Goal: Task Accomplishment & Management: Manage account settings

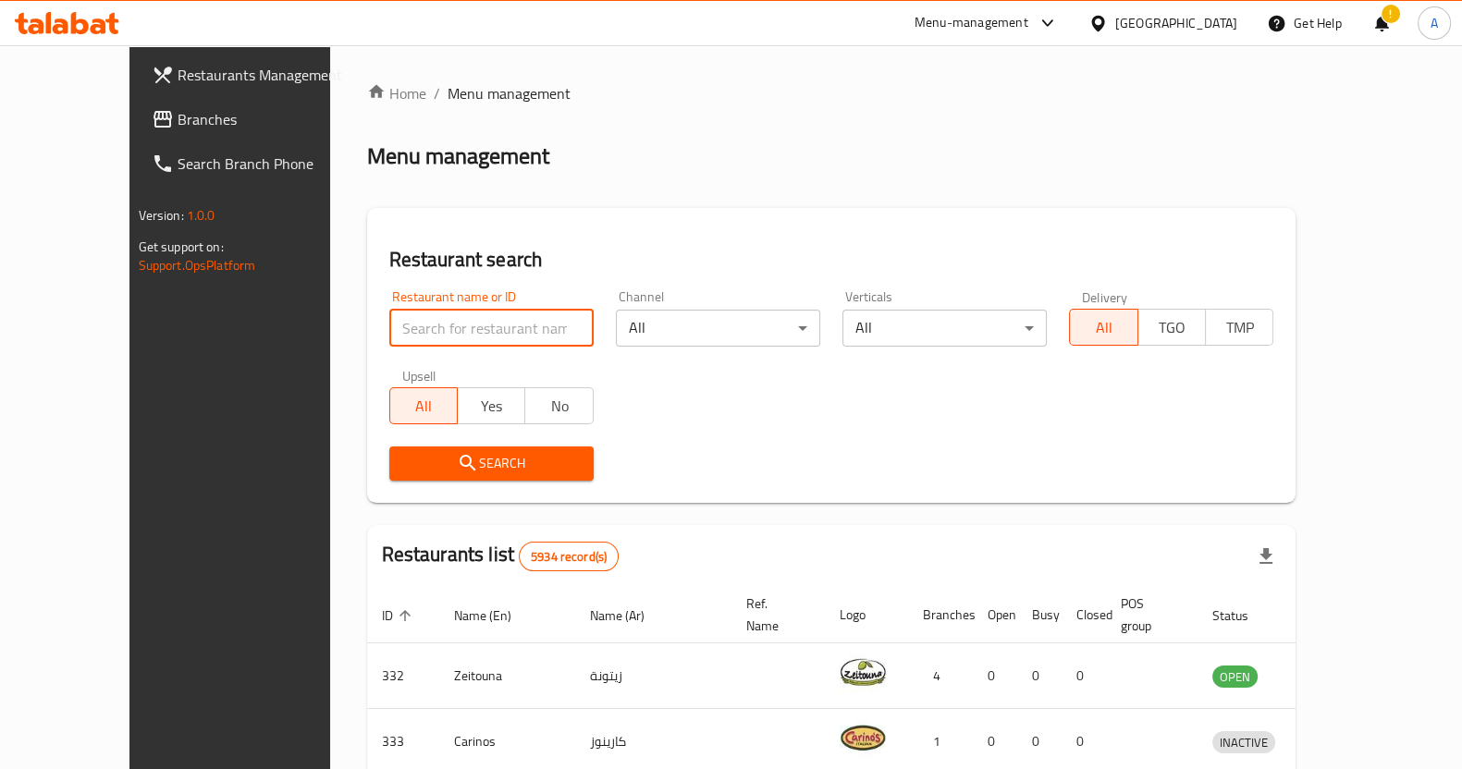
click at [418, 322] on input "search" at bounding box center [491, 328] width 204 height 37
type input "ghancha"
click button "Search" at bounding box center [491, 464] width 204 height 34
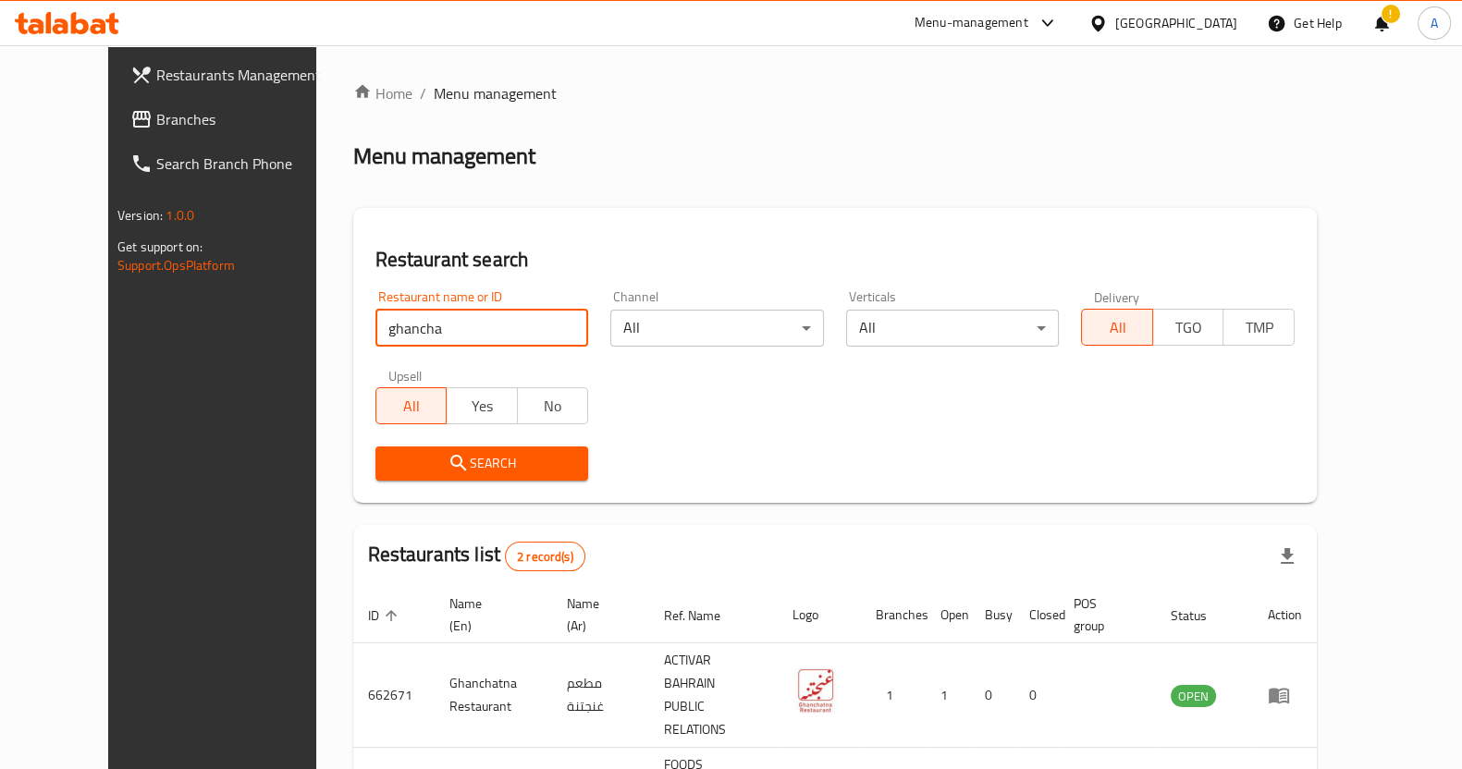
scroll to position [105, 0]
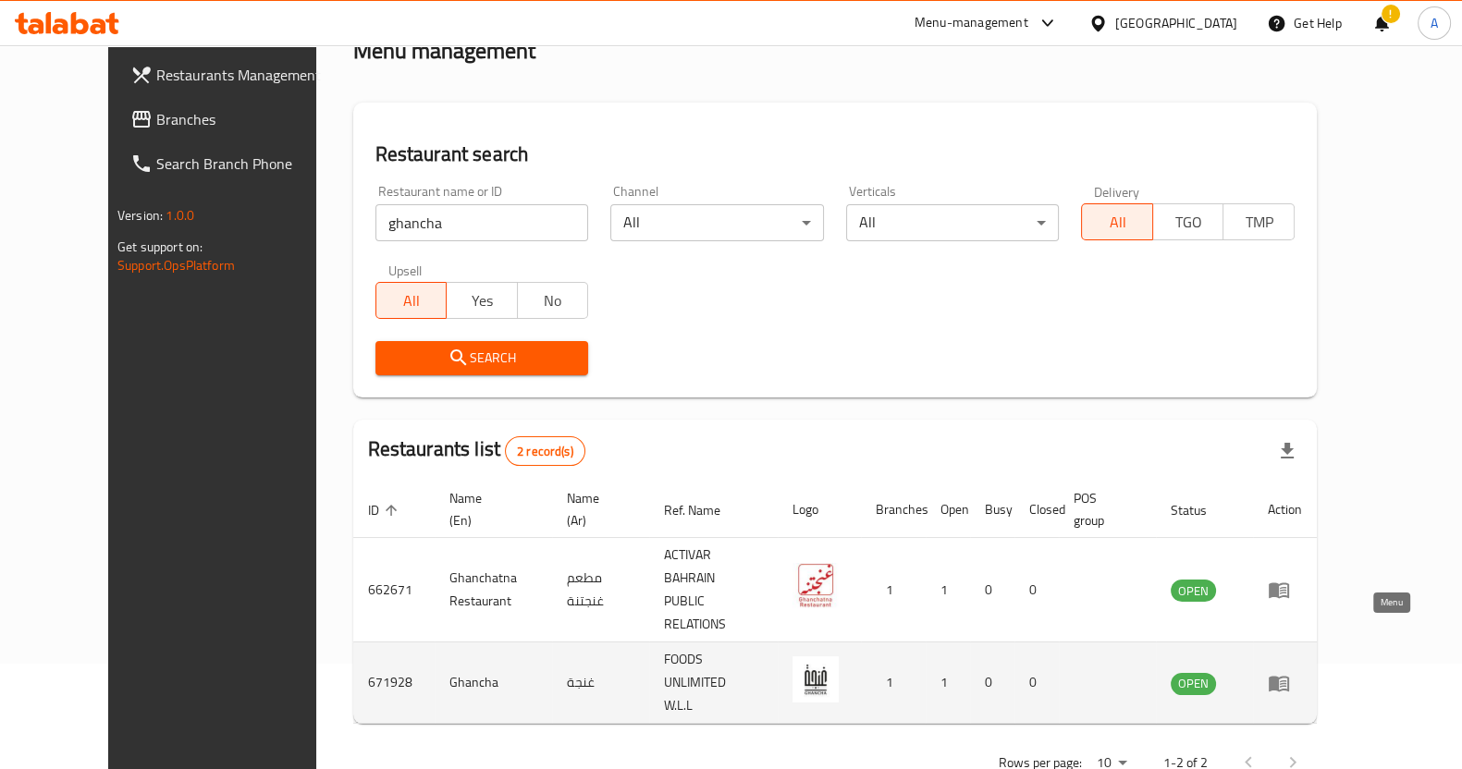
click at [1289, 676] on icon "enhanced table" at bounding box center [1278, 684] width 20 height 16
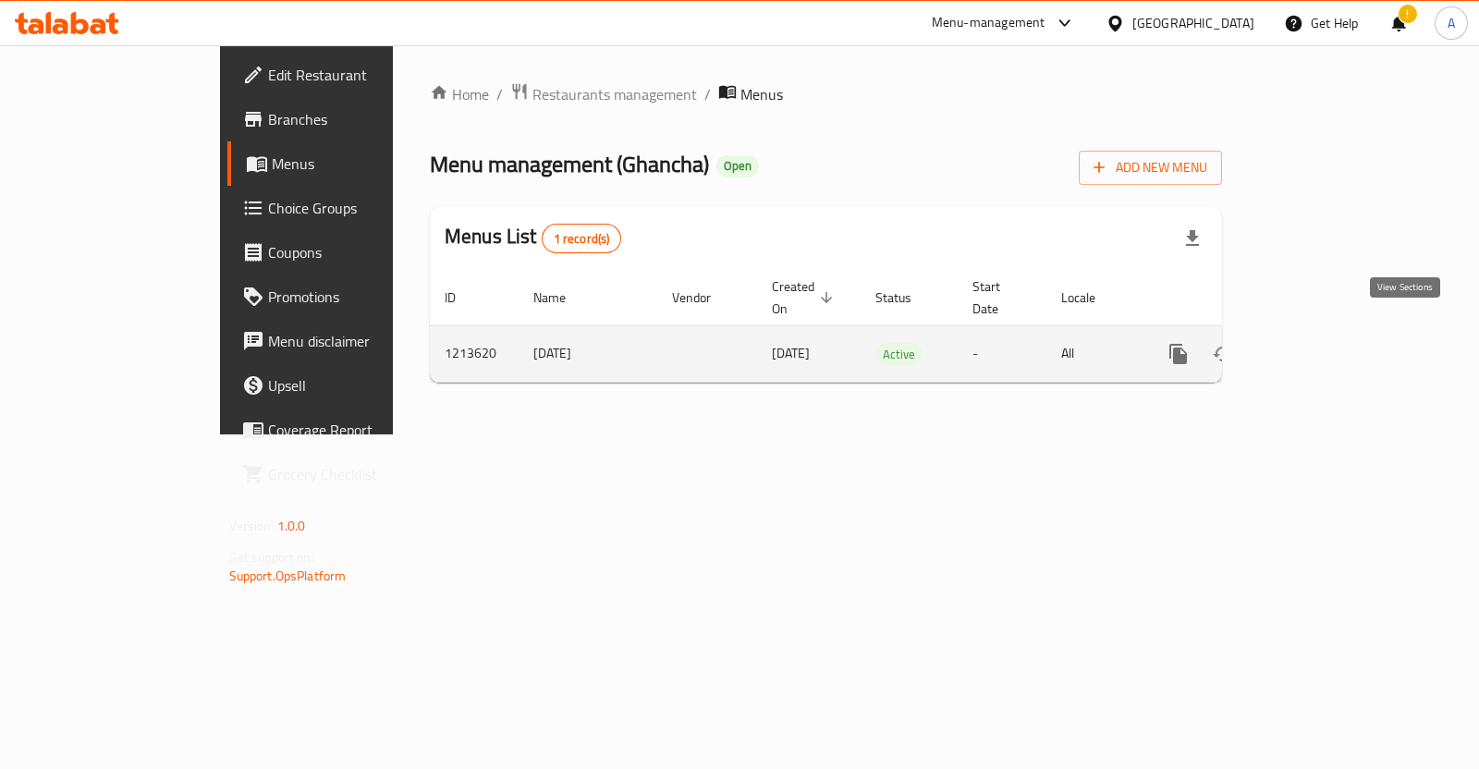
click at [1323, 343] on icon "enhanced table" at bounding box center [1312, 354] width 22 height 22
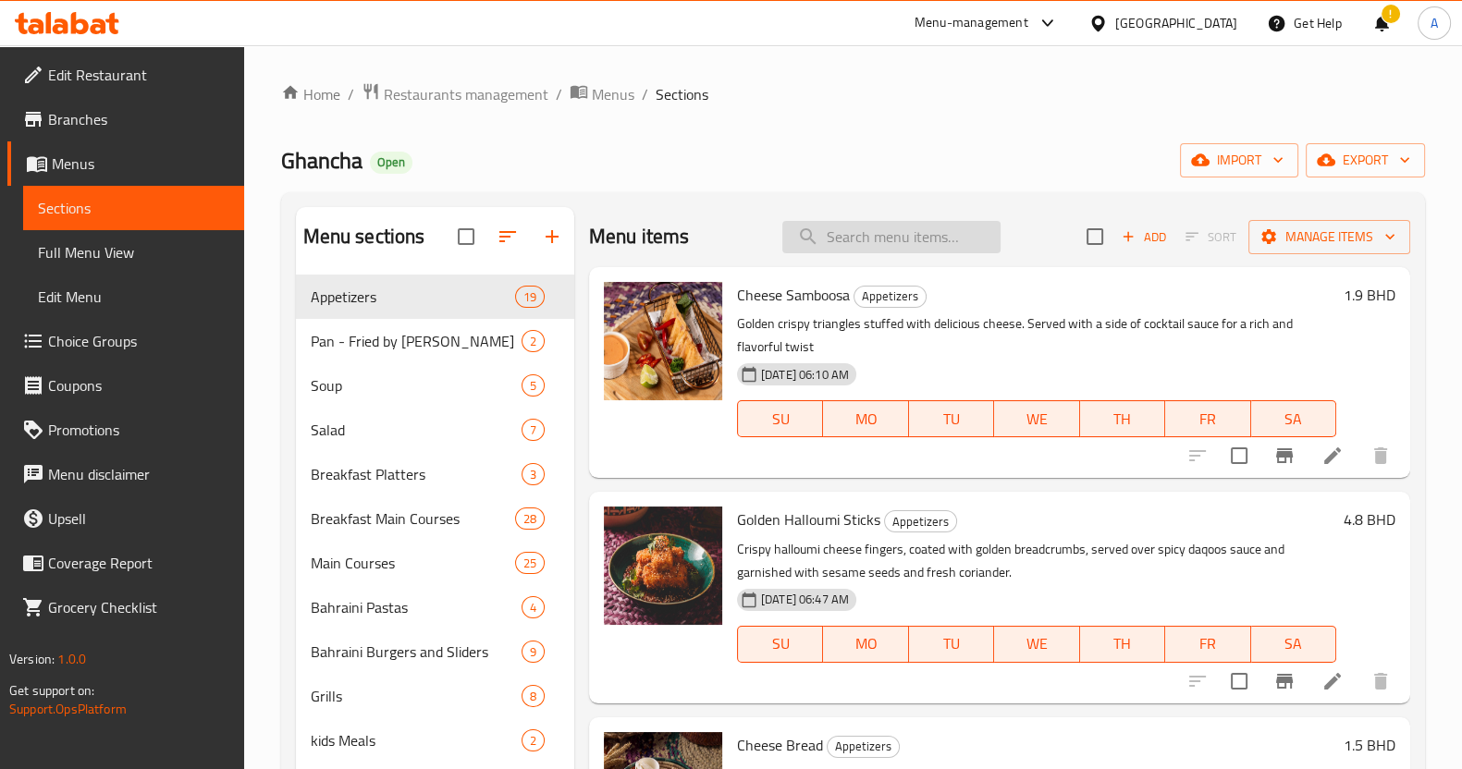
click at [875, 235] on input "search" at bounding box center [891, 237] width 218 height 32
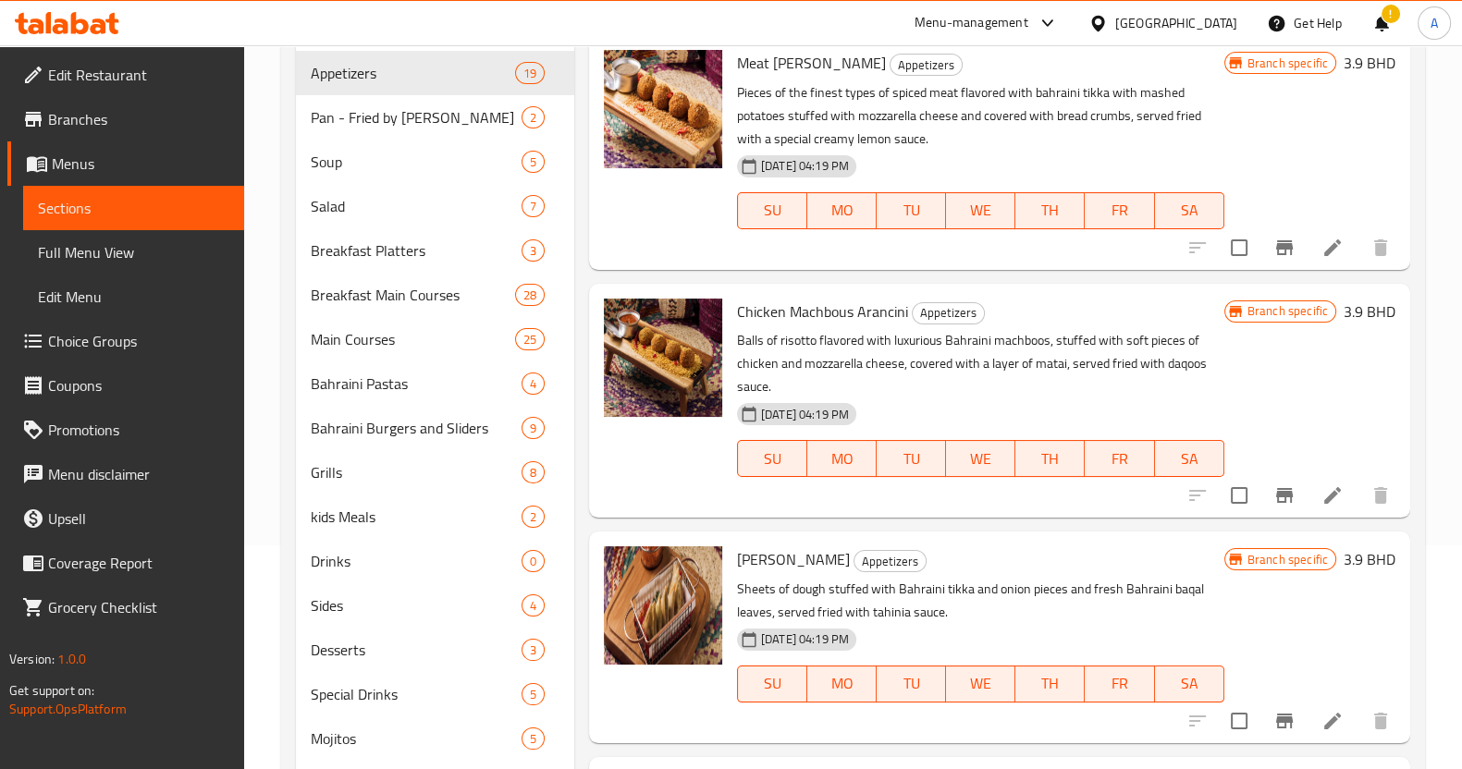
scroll to position [3272, 0]
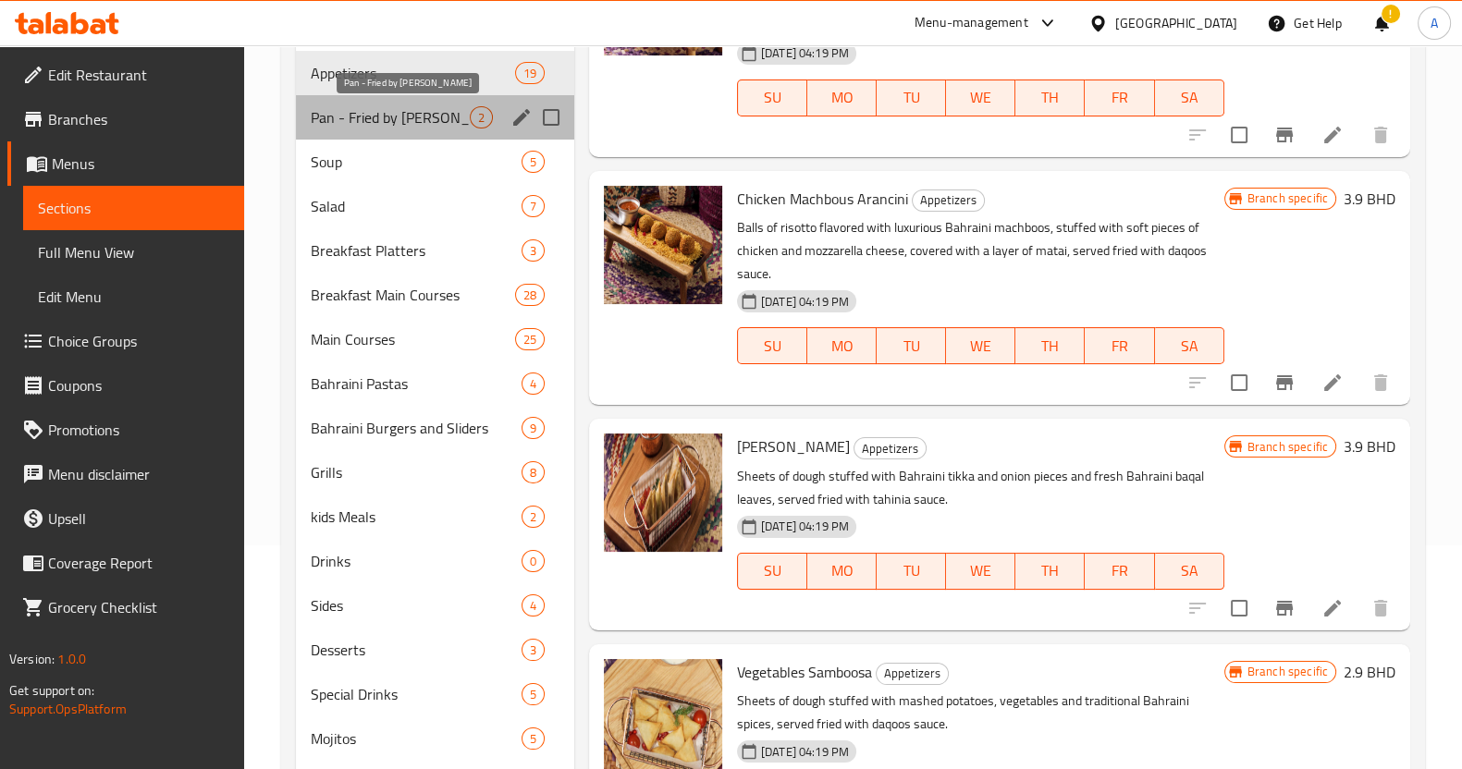
click at [417, 111] on span "Pan - Fried by [PERSON_NAME]" at bounding box center [390, 117] width 159 height 22
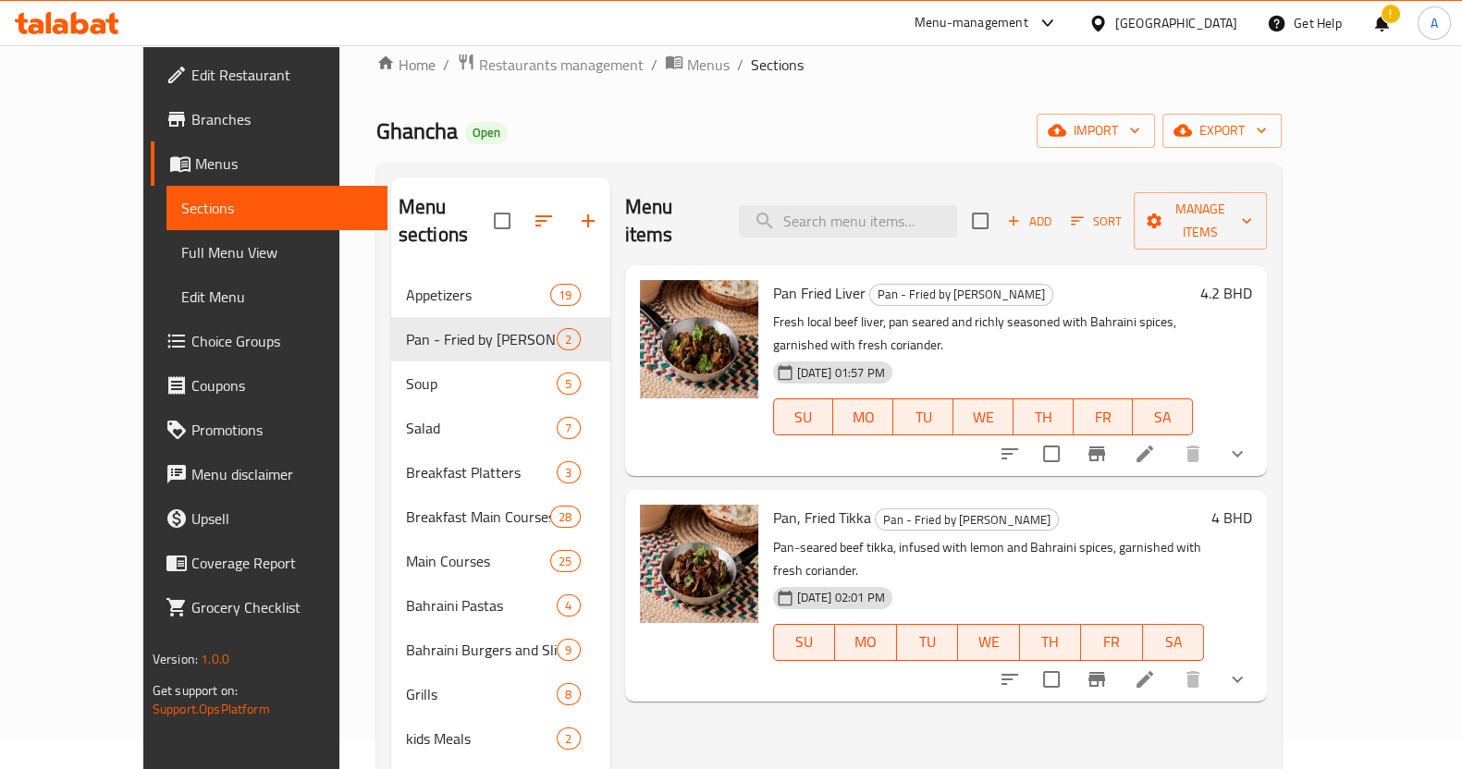
scroll to position [27, 0]
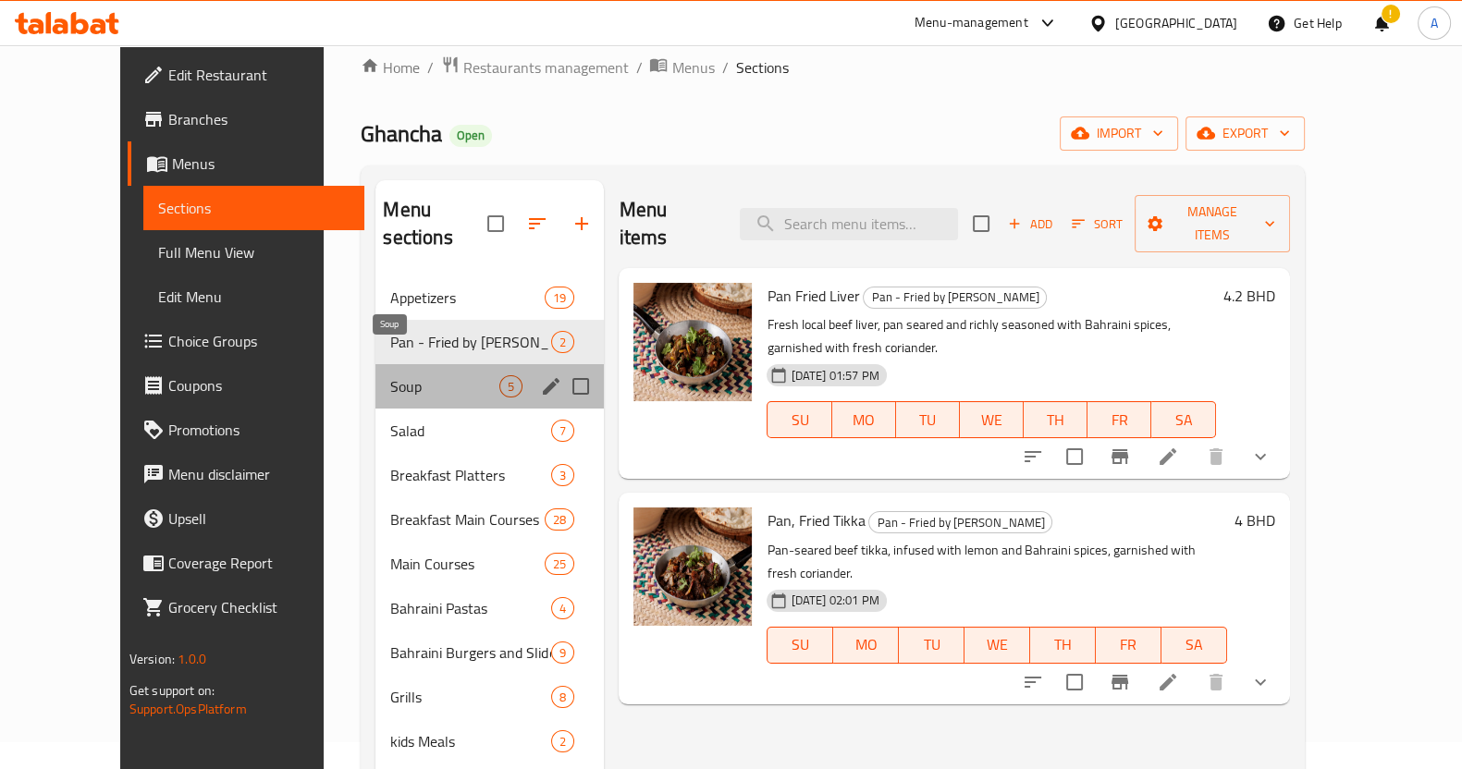
click at [390, 375] on span "Soup" at bounding box center [444, 386] width 109 height 22
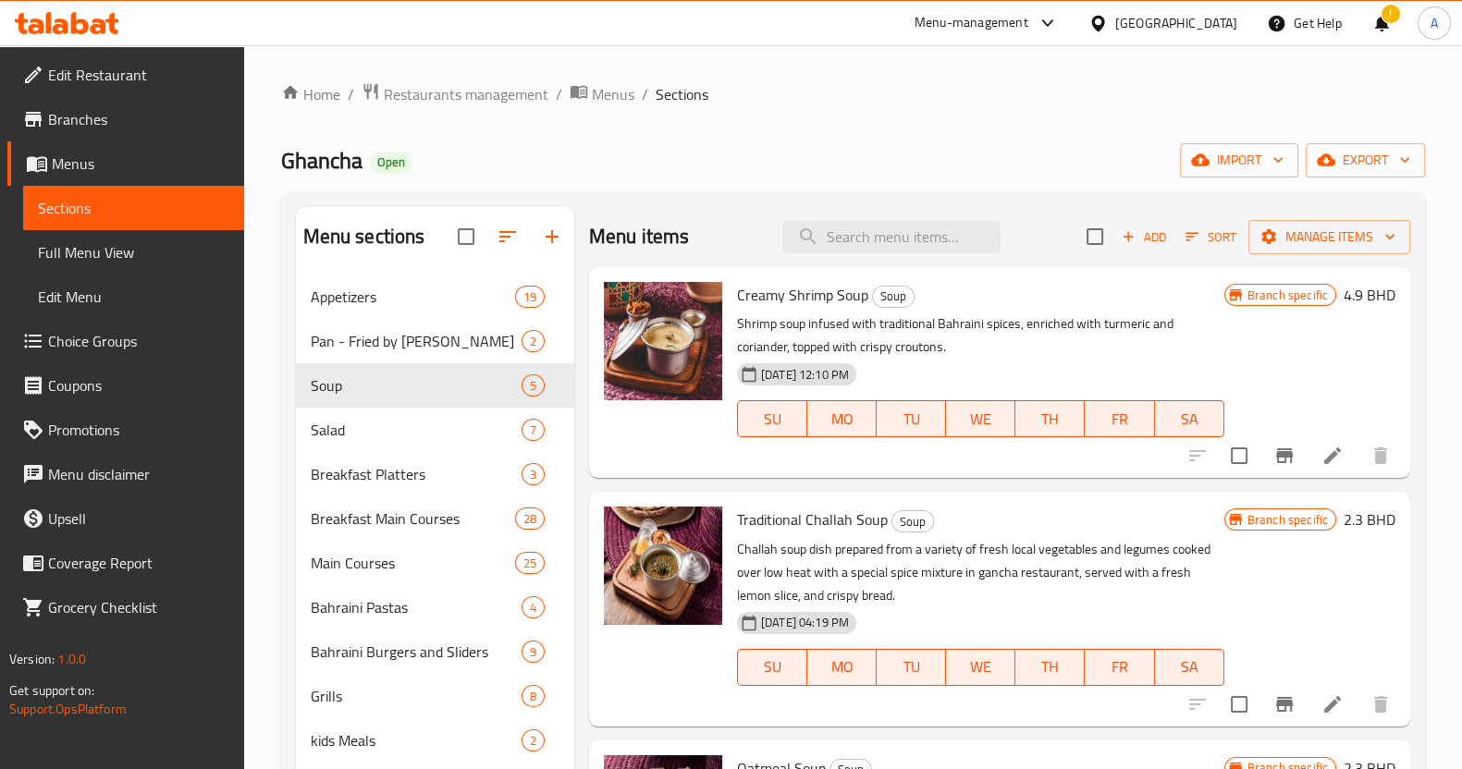
click at [1134, 151] on div "Ghancha Open import export" at bounding box center [853, 160] width 1144 height 34
click at [515, 99] on span "Restaurants management" at bounding box center [466, 94] width 165 height 22
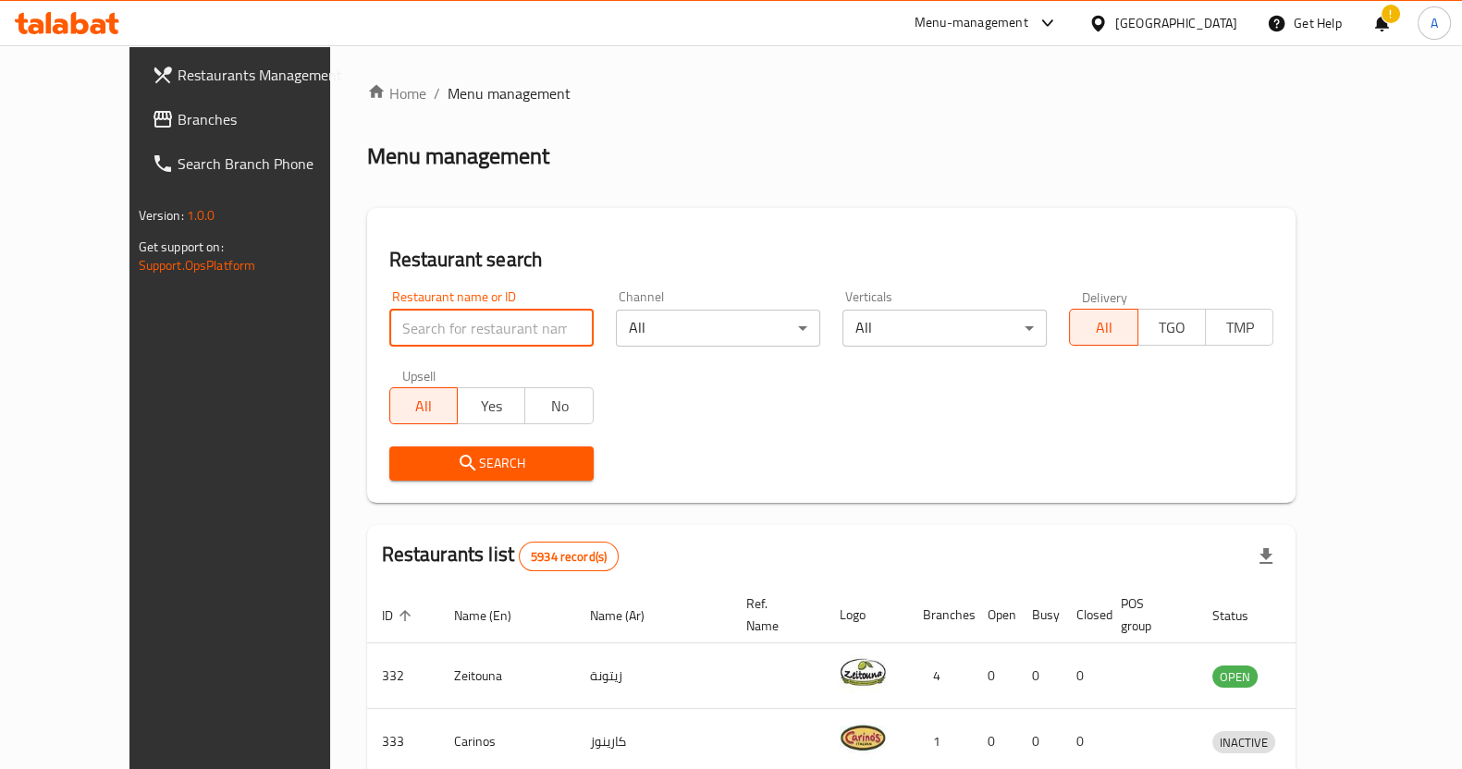
click at [389, 330] on input "search" at bounding box center [491, 328] width 204 height 37
type input "mini bites"
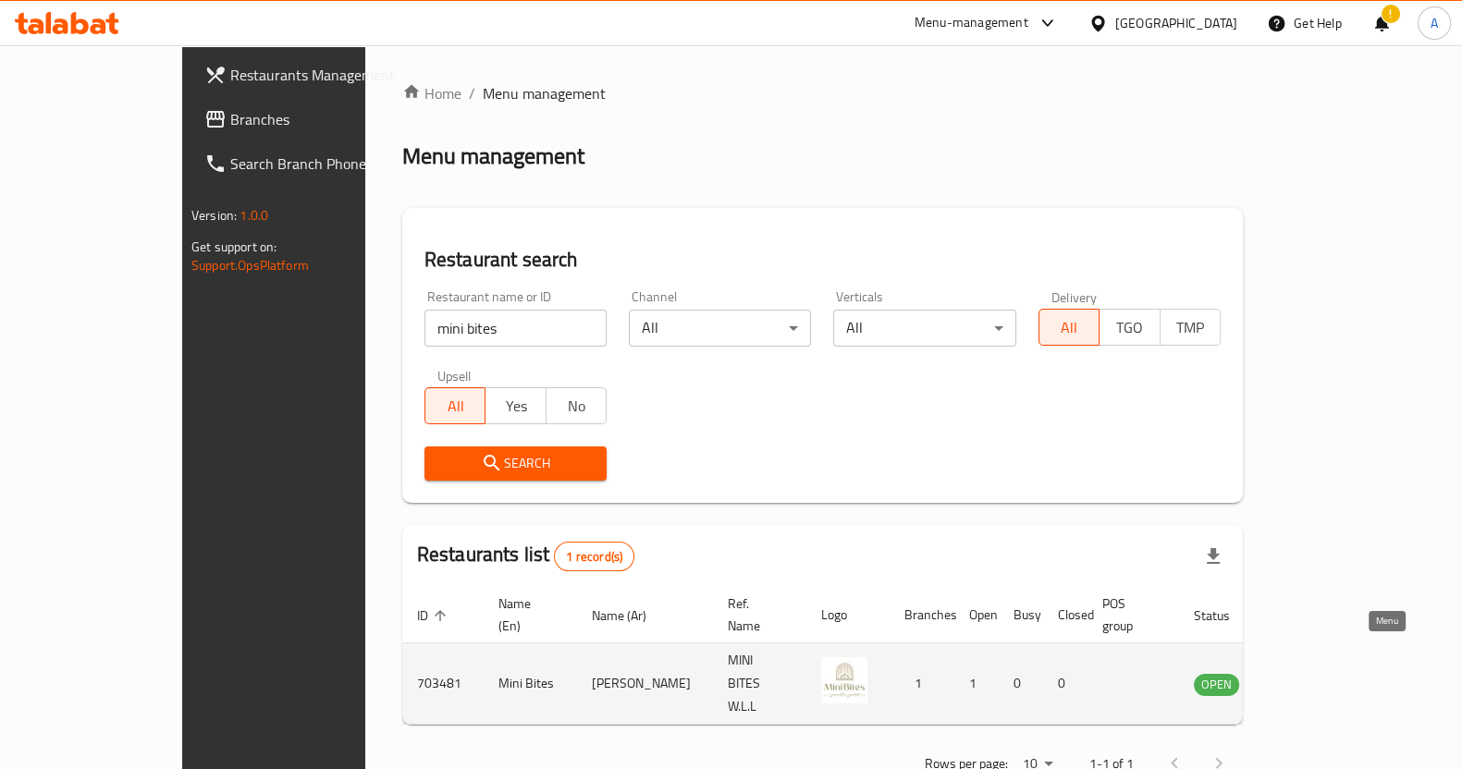
click at [1312, 677] on icon "enhanced table" at bounding box center [1302, 685] width 20 height 16
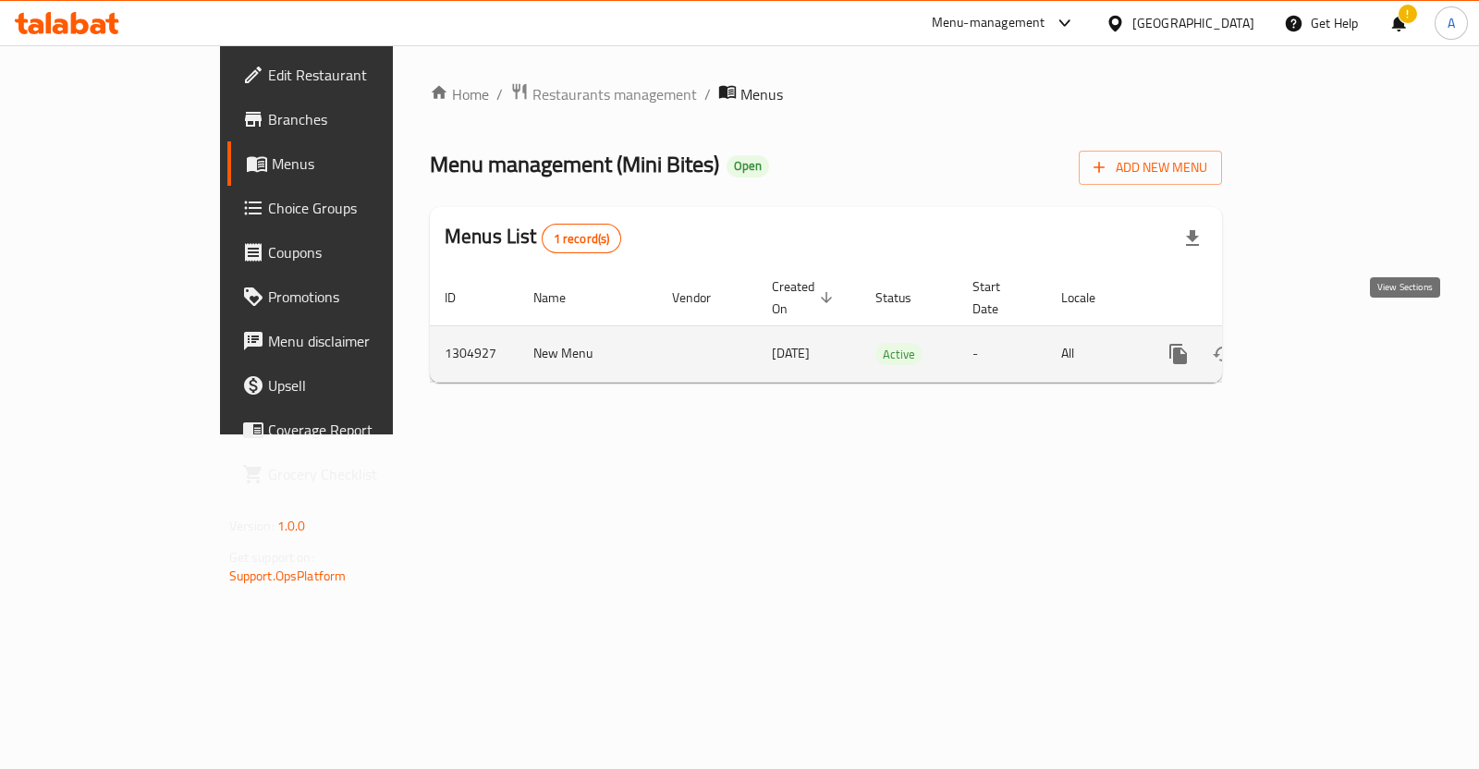
click at [1320, 346] on icon "enhanced table" at bounding box center [1312, 354] width 17 height 17
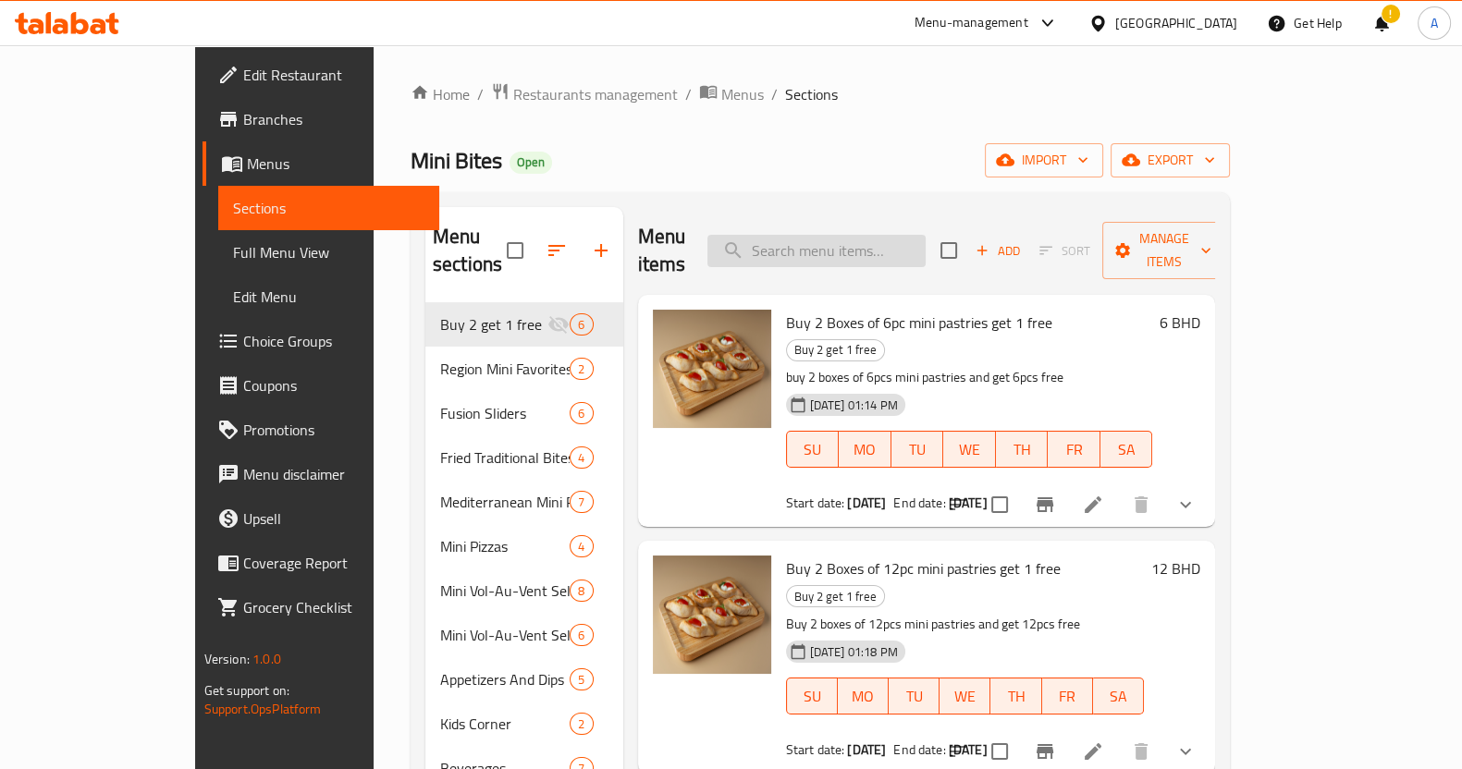
click at [880, 235] on input "search" at bounding box center [816, 251] width 218 height 32
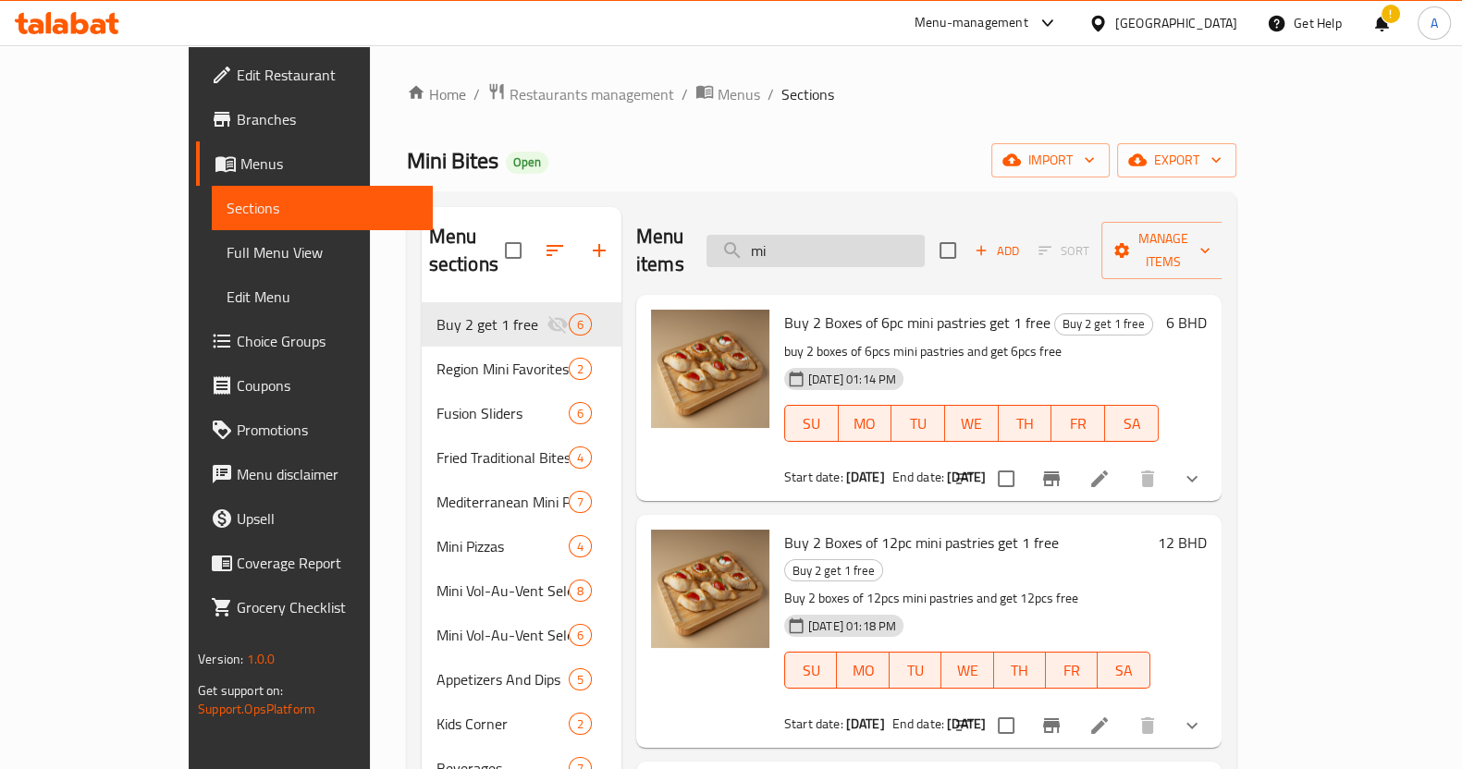
type input "m"
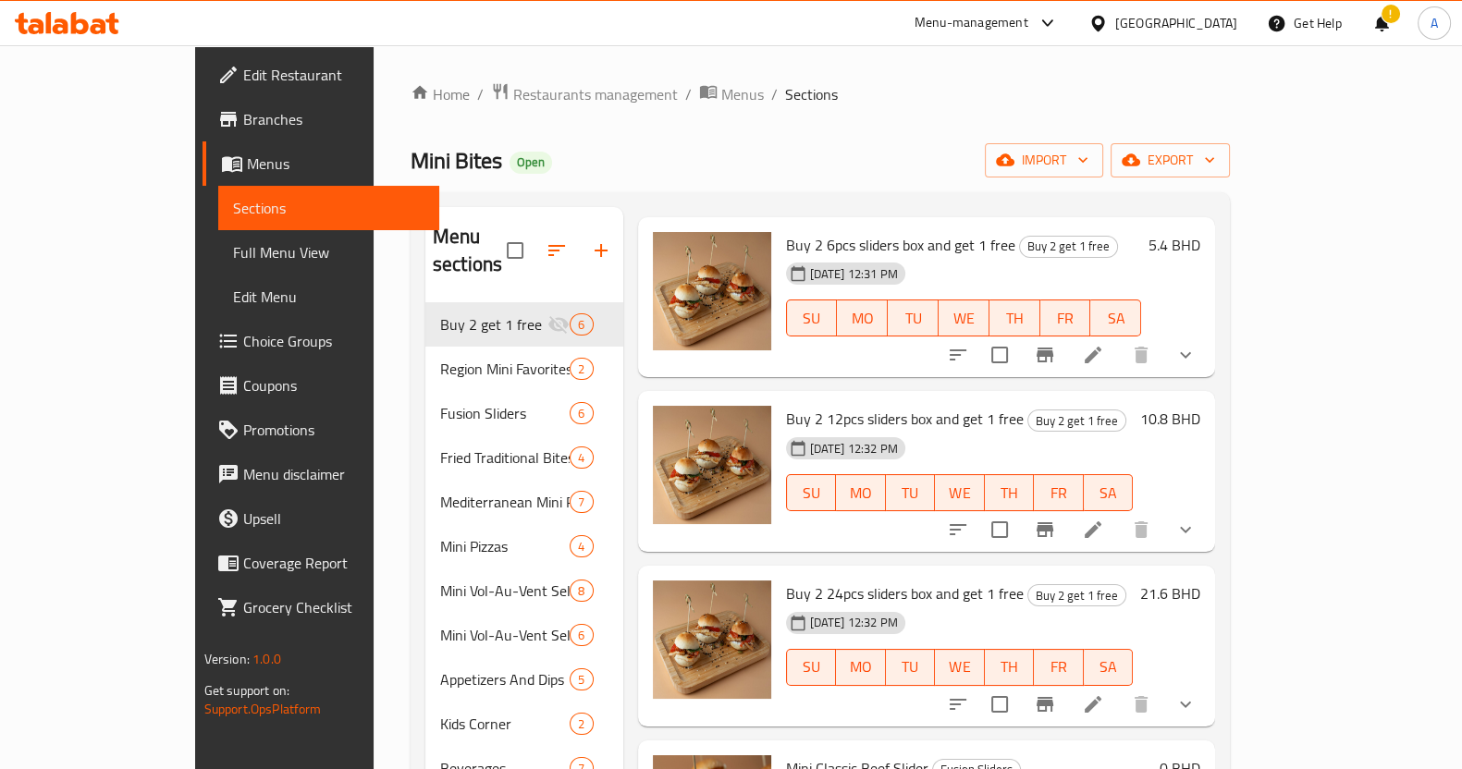
scroll to position [79, 0]
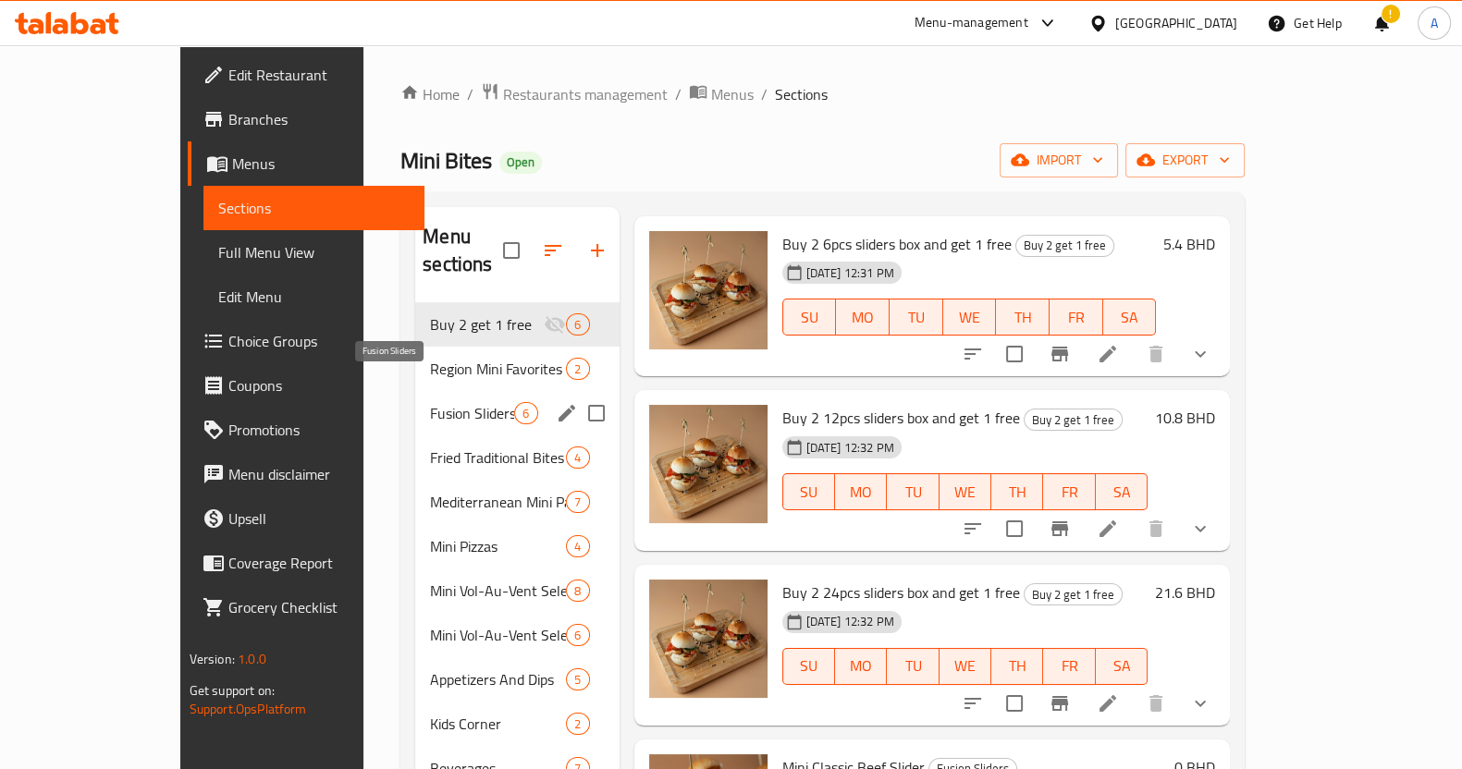
type input "slide"
click at [430, 402] on span "Fusion Sliders" at bounding box center [472, 413] width 84 height 22
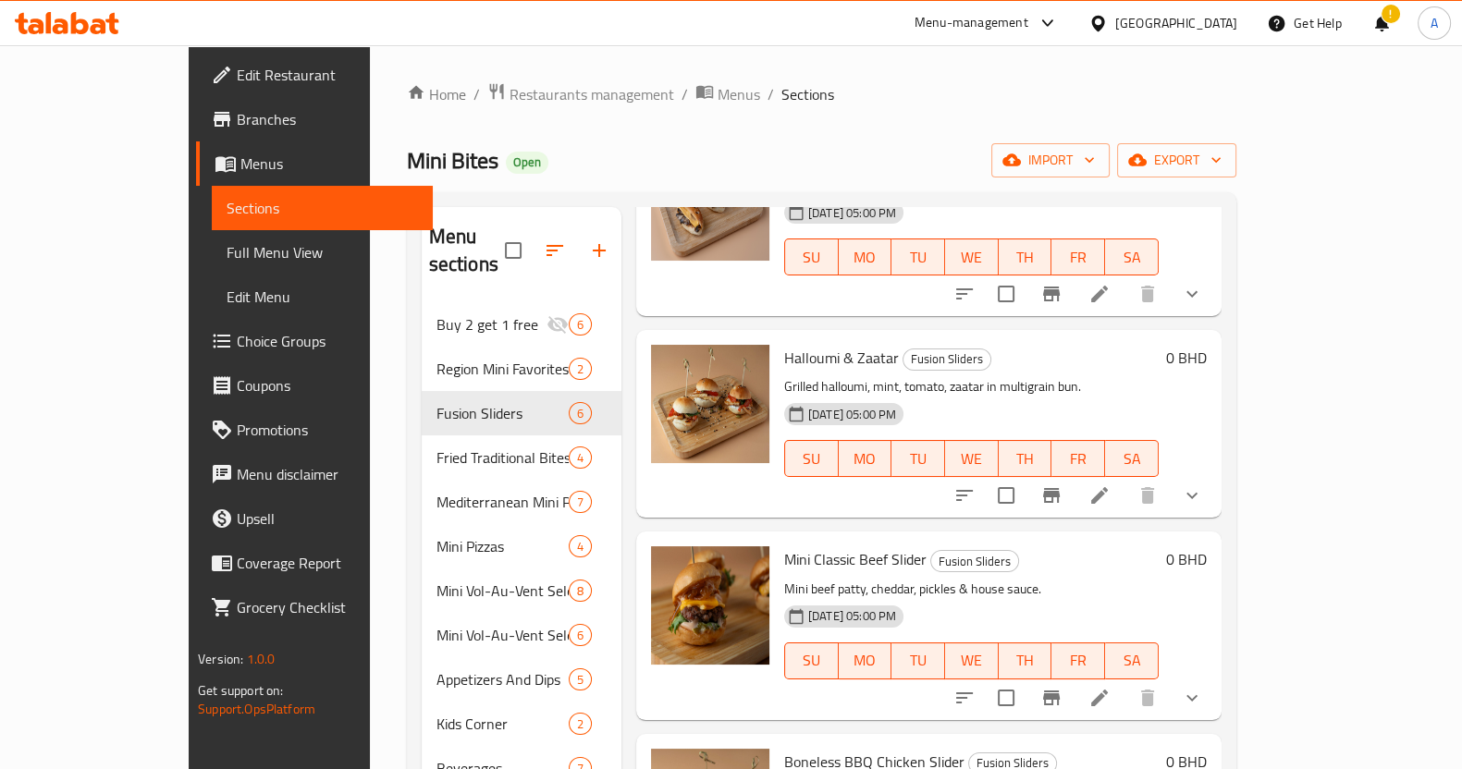
scroll to position [488, 0]
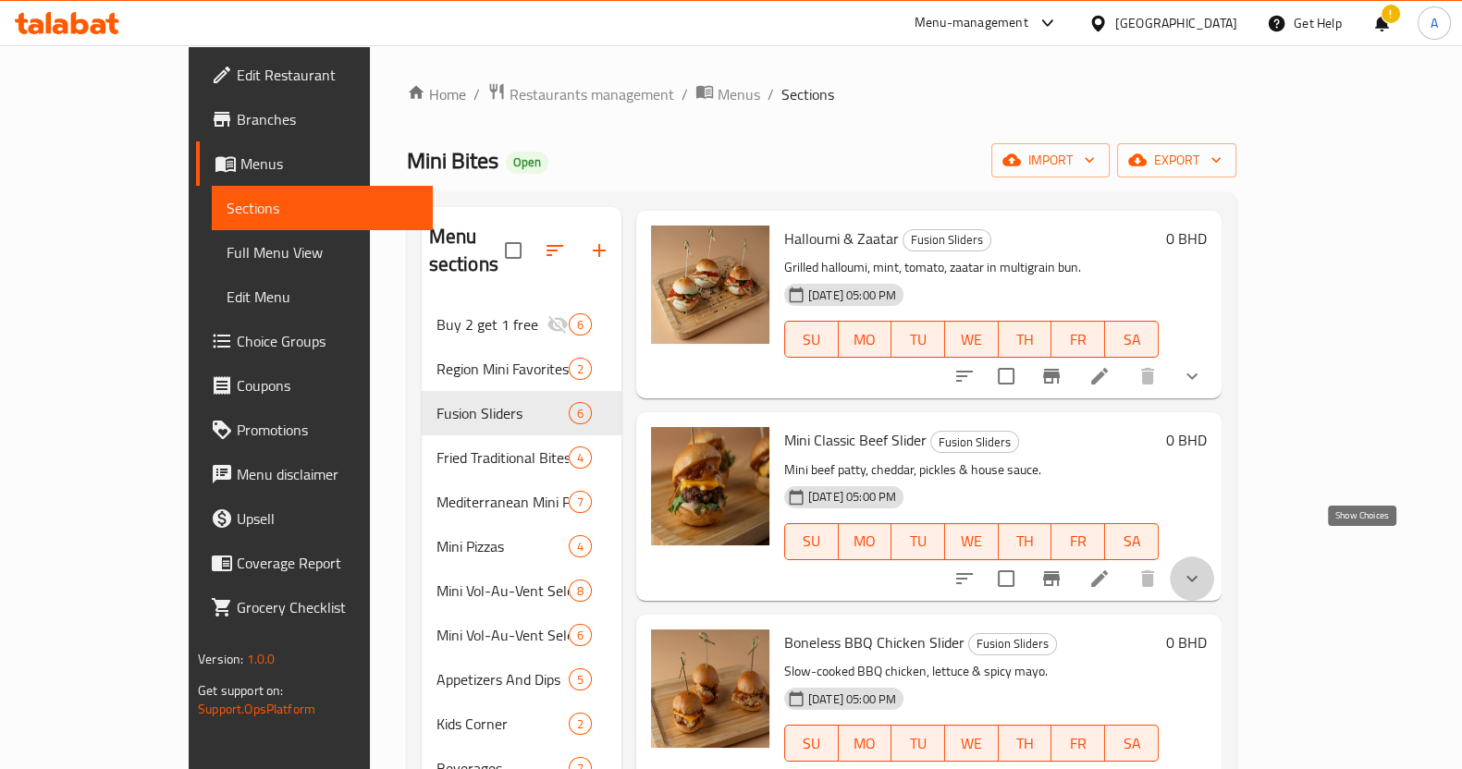
click at [1203, 568] on icon "show more" at bounding box center [1192, 579] width 22 height 22
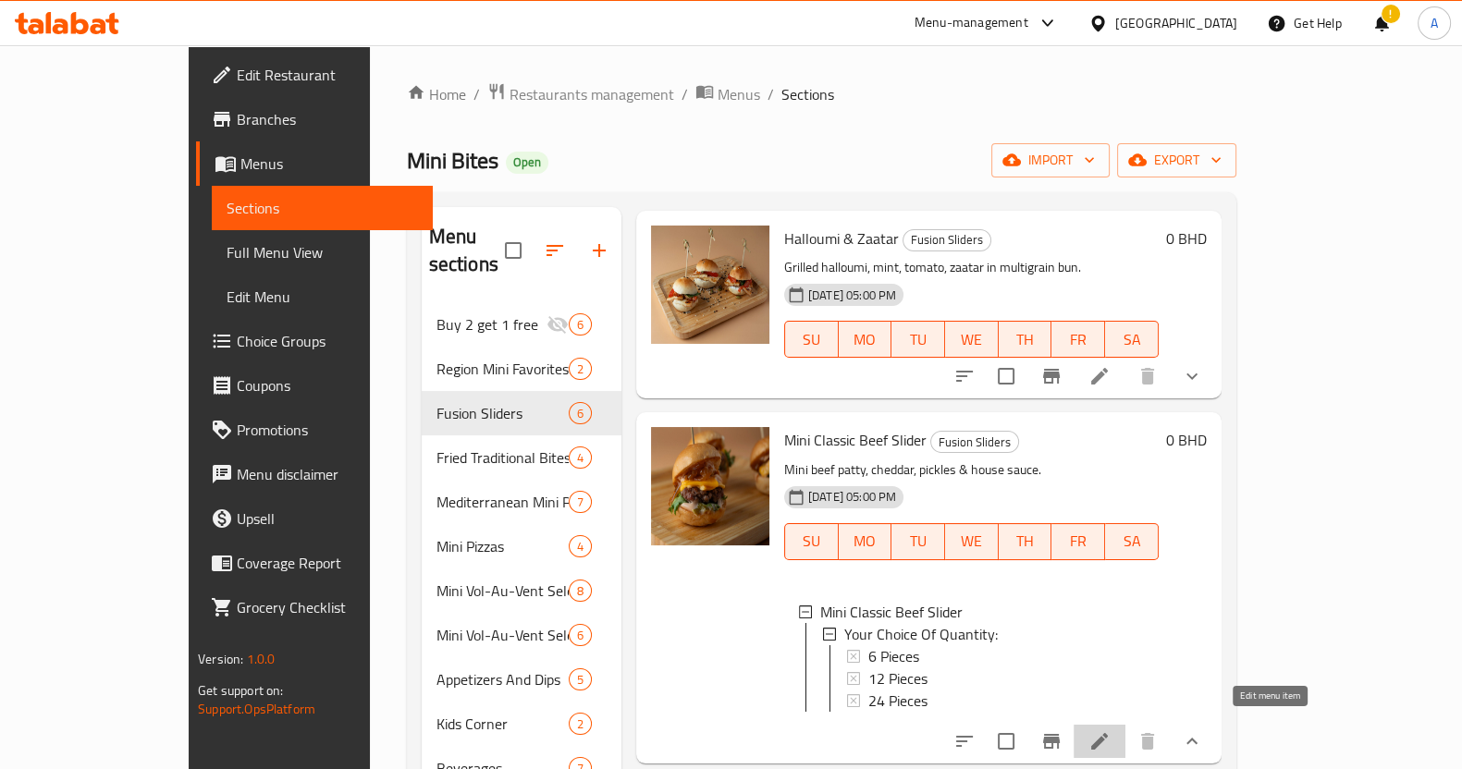
click at [1108, 733] on icon at bounding box center [1099, 741] width 17 height 17
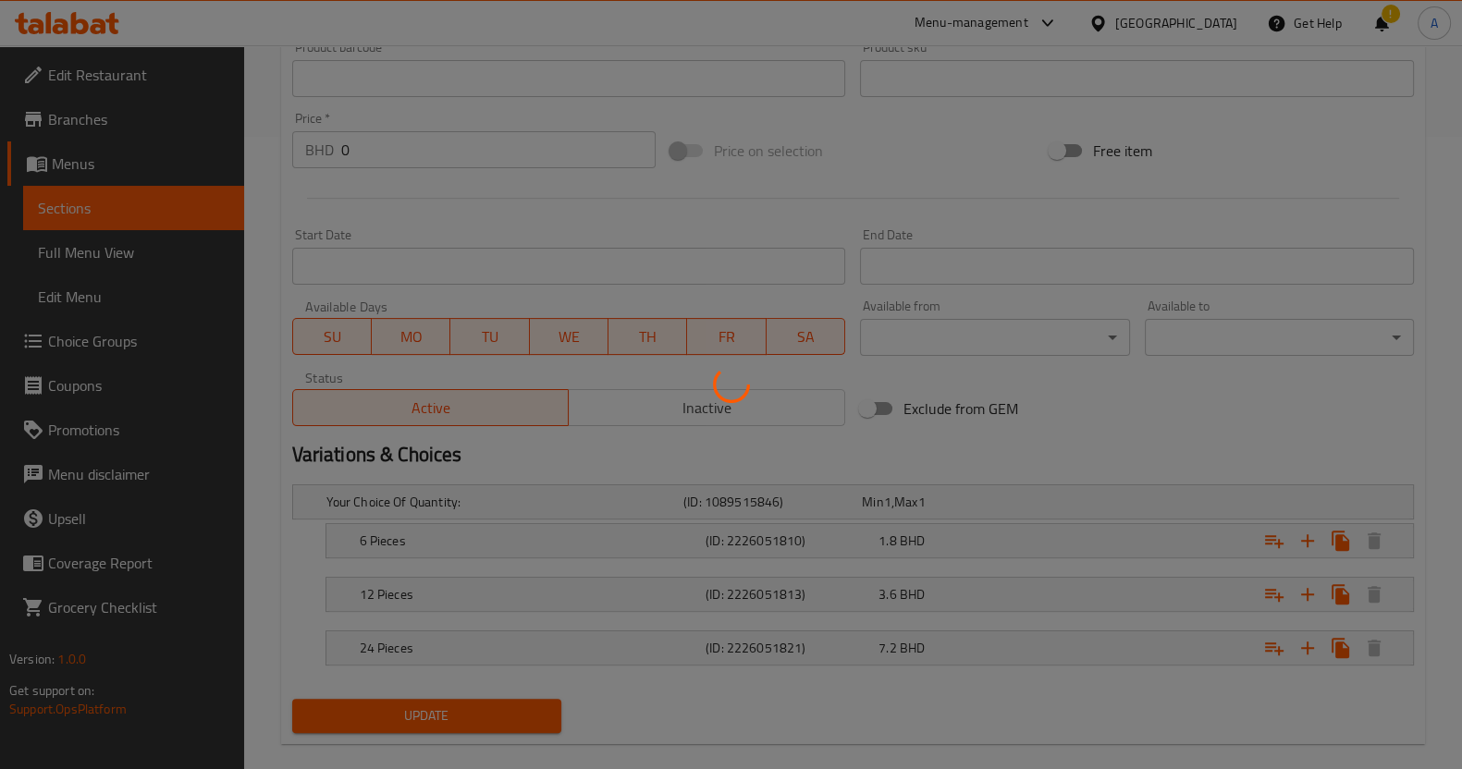
scroll to position [656, 0]
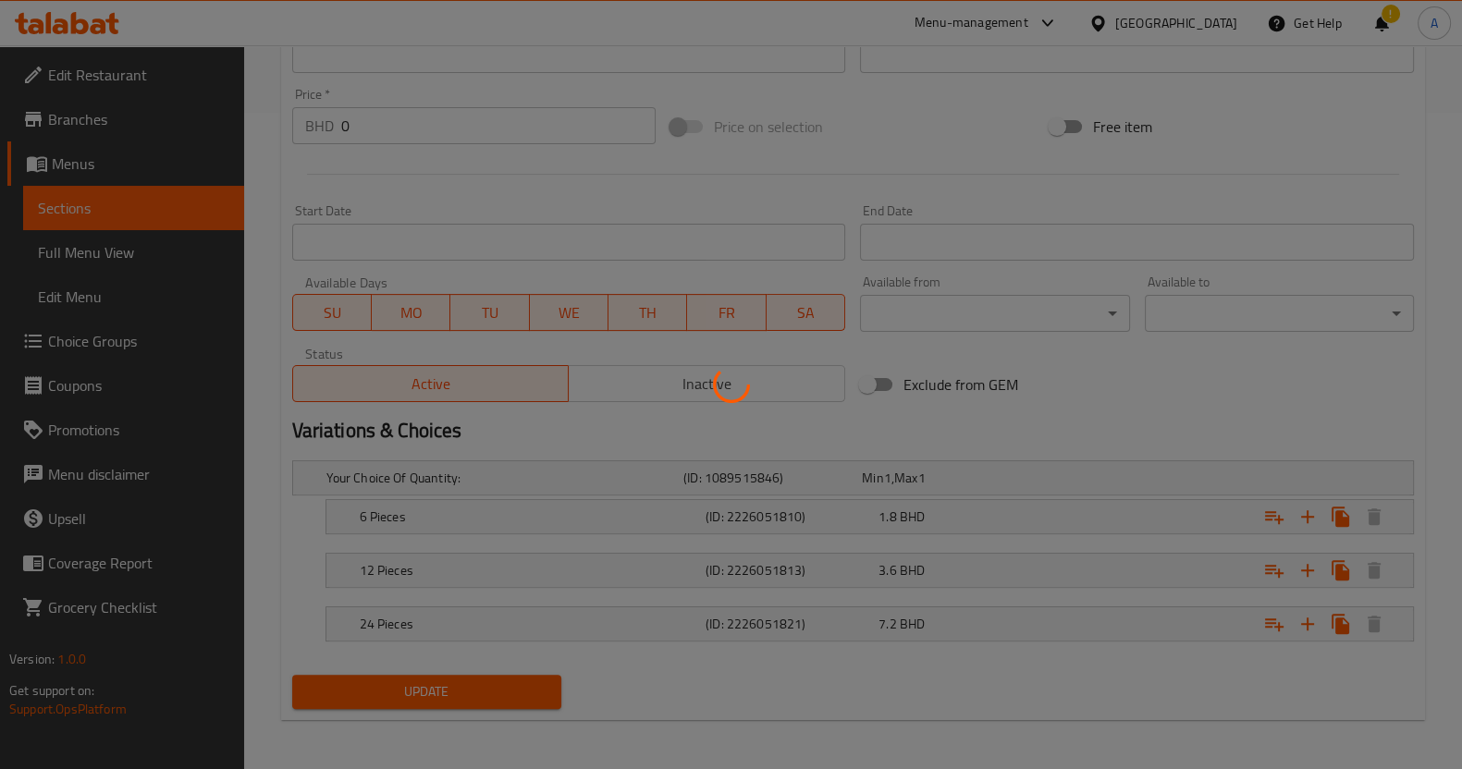
click at [928, 507] on div at bounding box center [731, 384] width 1462 height 769
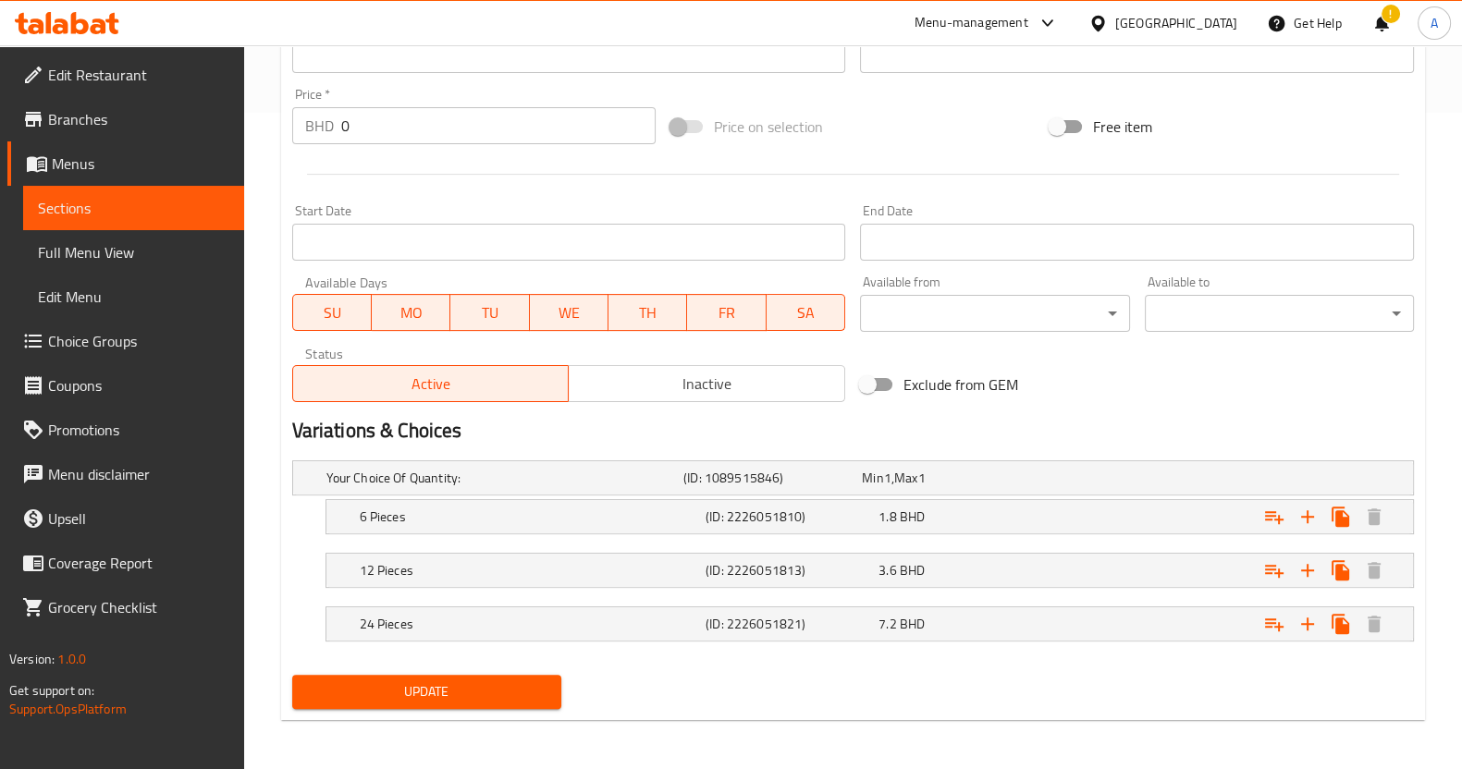
click at [928, 487] on div "1.8 BHD" at bounding box center [947, 478] width 171 height 18
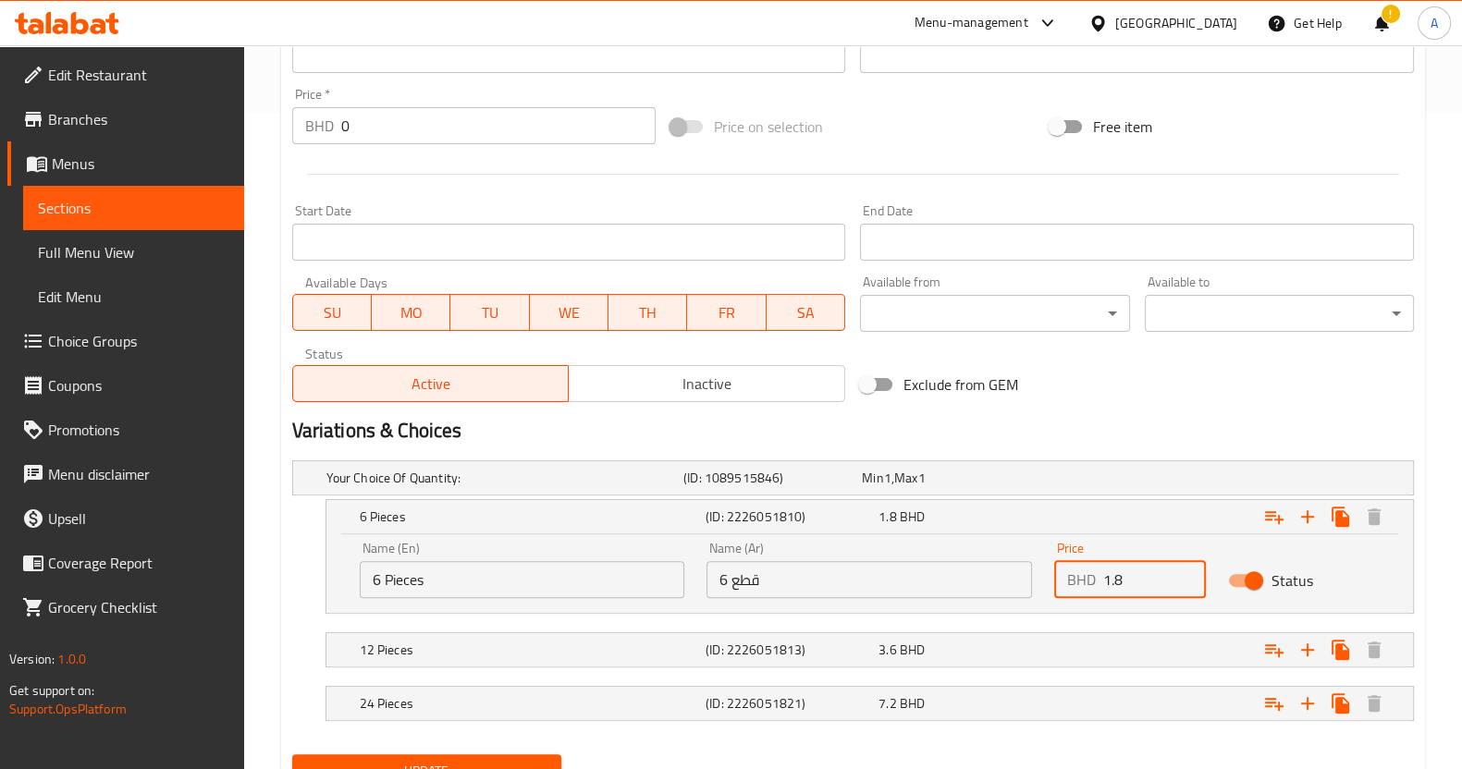
click at [1141, 570] on input "1.8" at bounding box center [1154, 579] width 103 height 37
type input "1"
type input "2.4"
click at [1086, 482] on div "Expand" at bounding box center [1214, 477] width 357 height 7
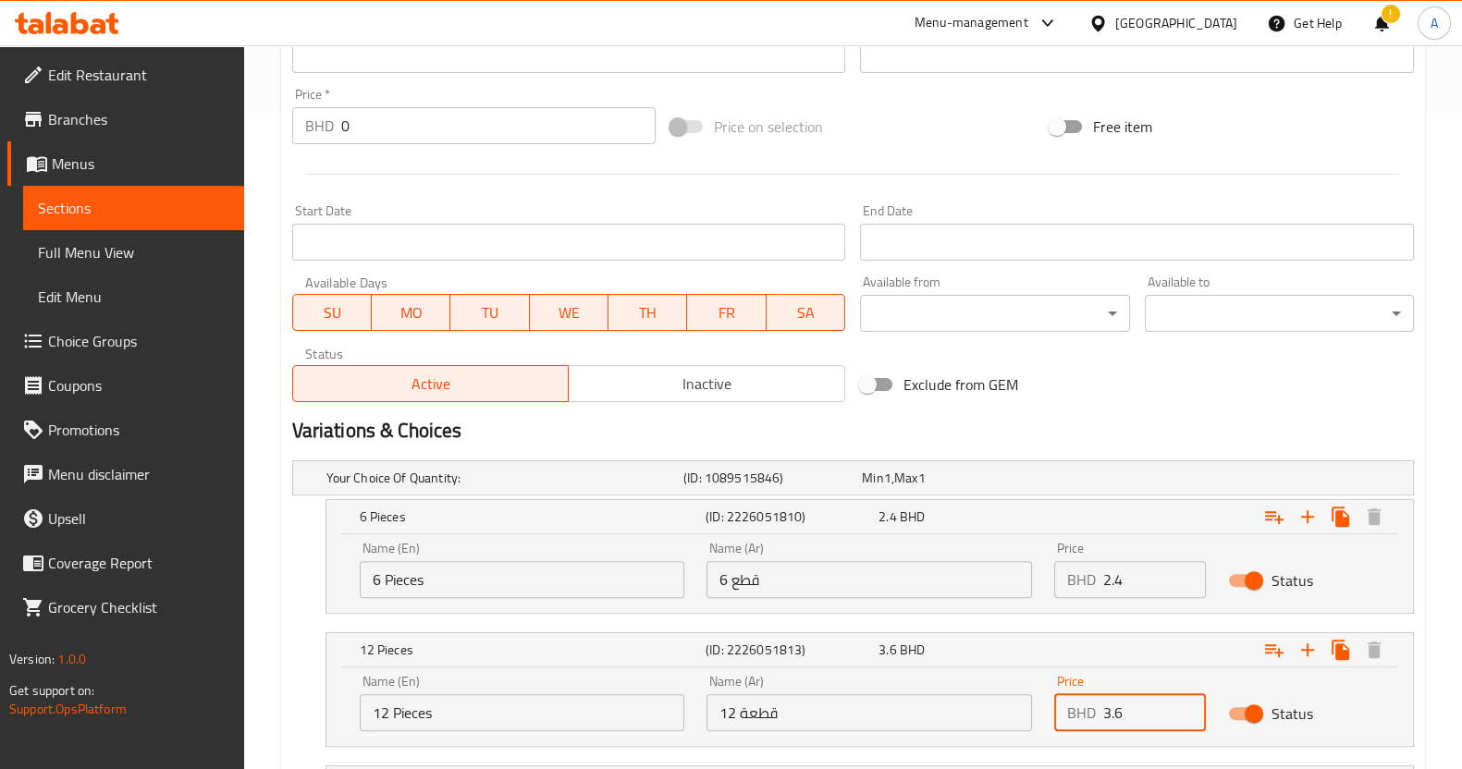
click at [1166, 719] on input "3.6" at bounding box center [1154, 712] width 103 height 37
type input "3"
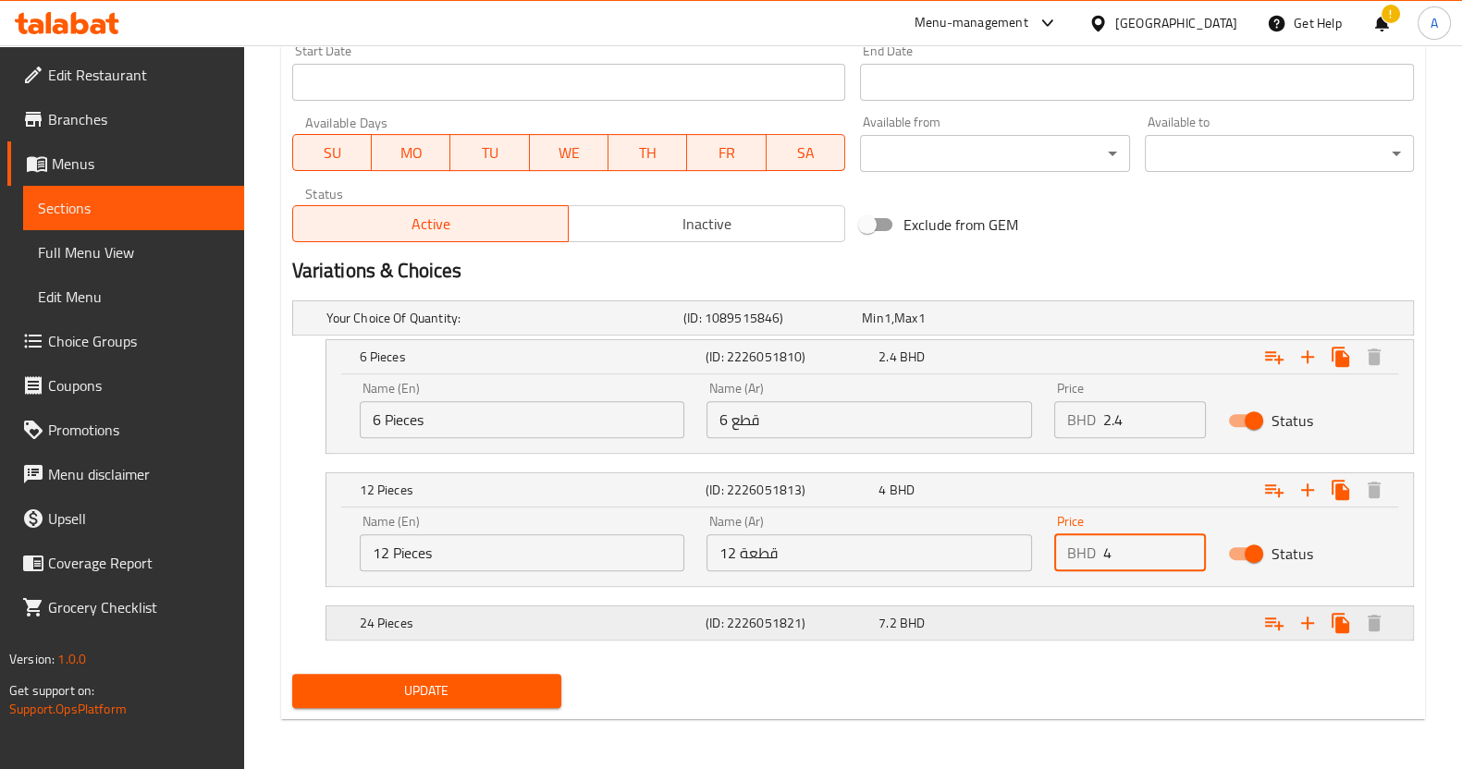
type input "4"
click at [1149, 322] on div "Expand" at bounding box center [1214, 317] width 357 height 7
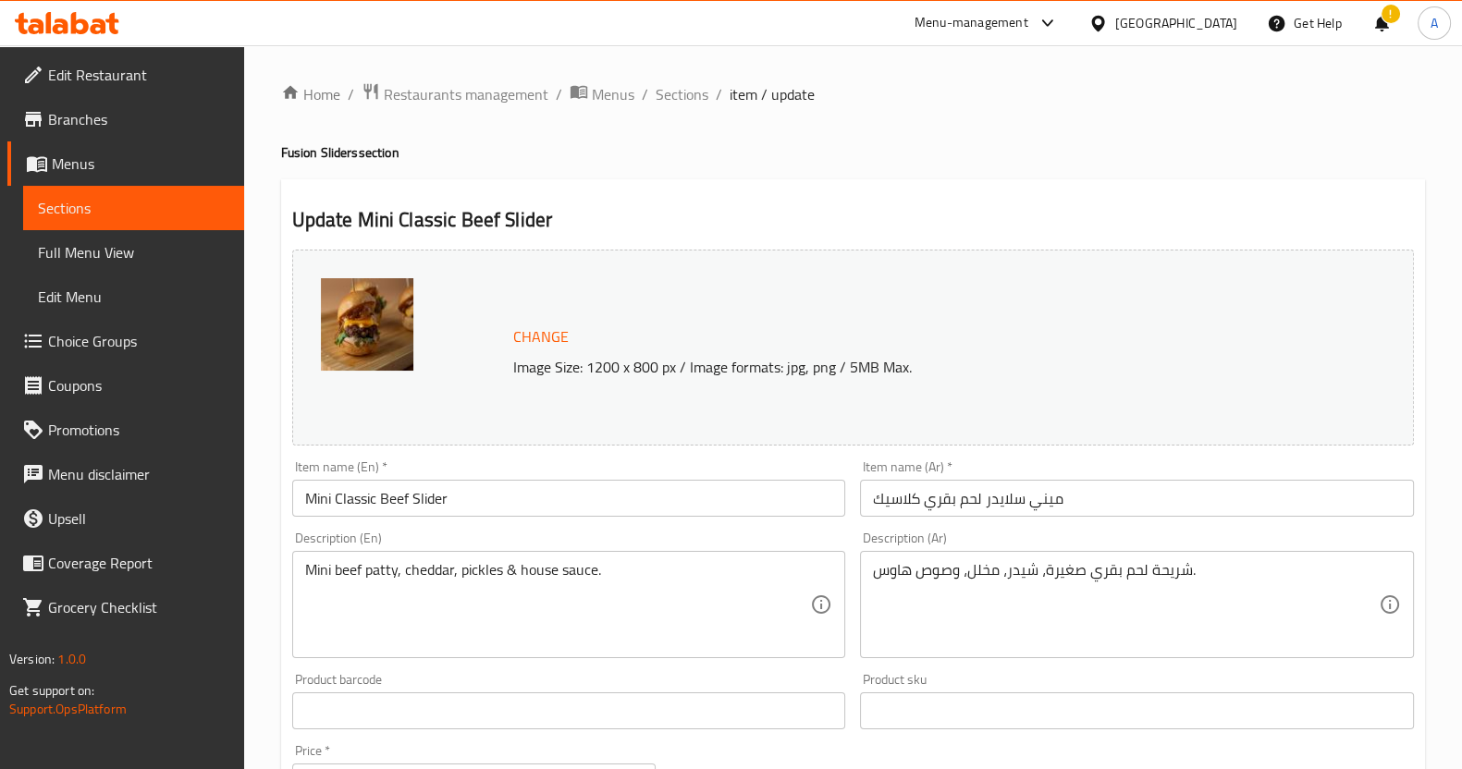
scroll to position [896, 0]
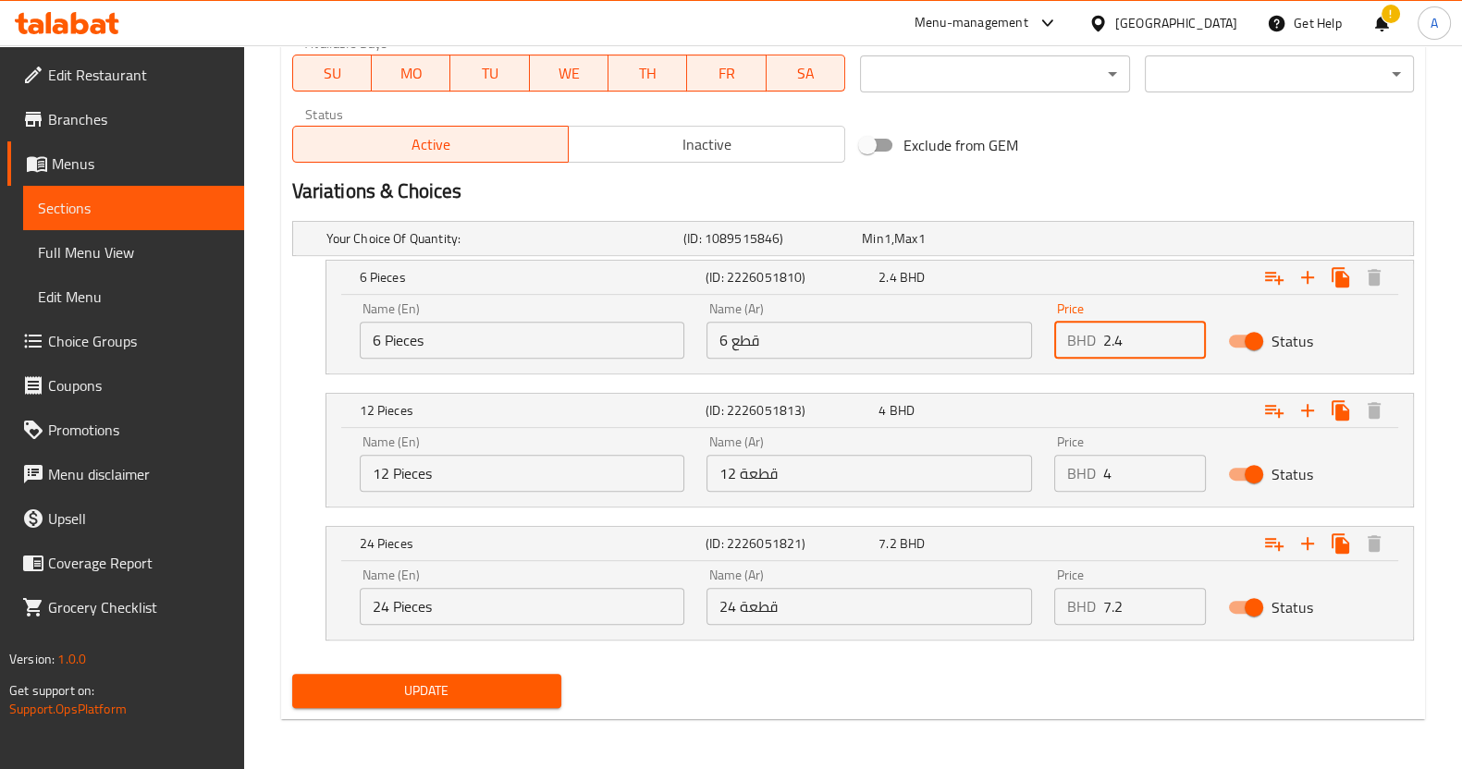
drag, startPoint x: 1146, startPoint y: 327, endPoint x: 952, endPoint y: 382, distance: 200.8
click at [952, 382] on div "Your Choice Of Quantity: (ID: 1089515846) Min 1 , Max 1 Name (En) Your Choice O…" at bounding box center [853, 440] width 1136 height 453
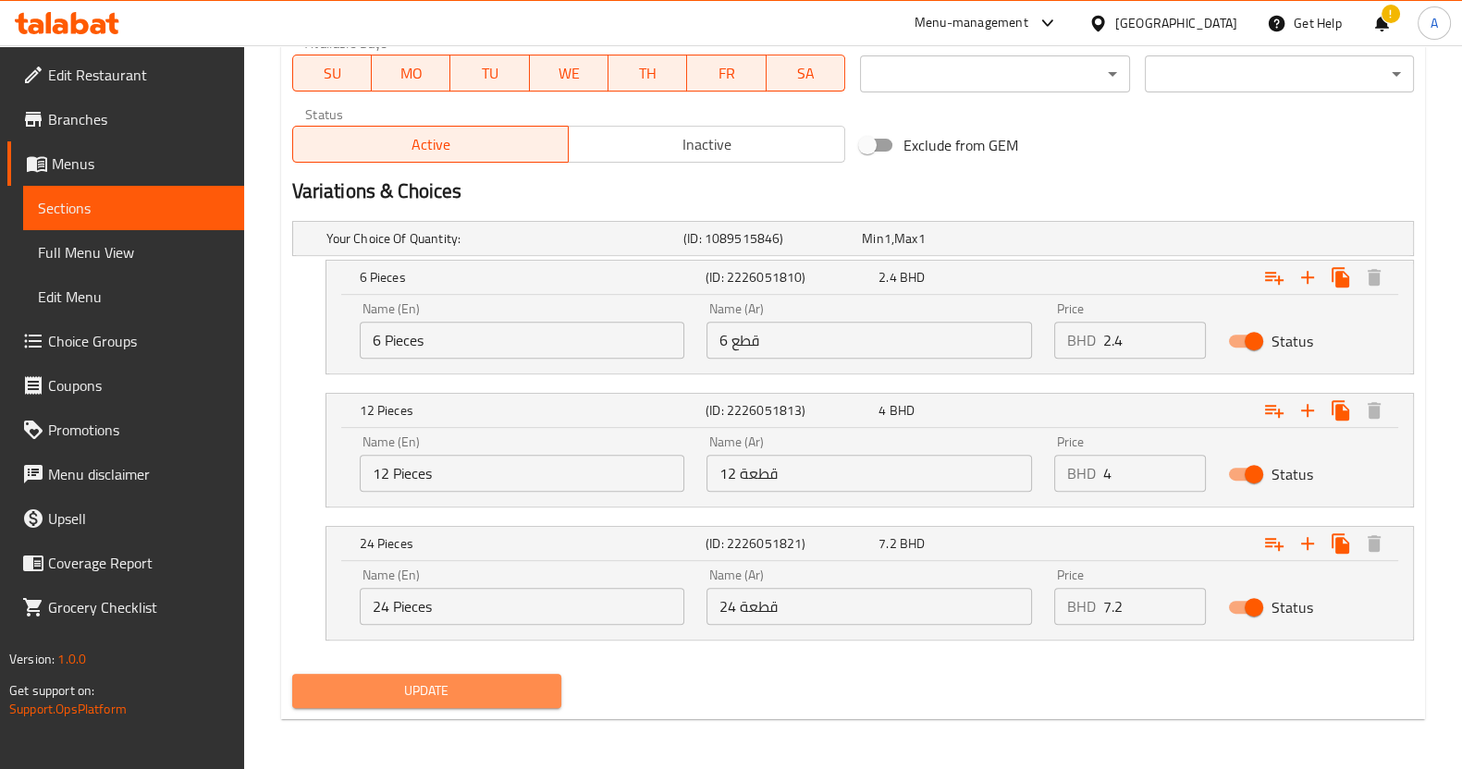
click at [495, 681] on span "Update" at bounding box center [426, 691] width 239 height 23
click at [407, 708] on div "Update" at bounding box center [427, 691] width 284 height 49
click at [416, 690] on span "Update" at bounding box center [426, 691] width 239 height 23
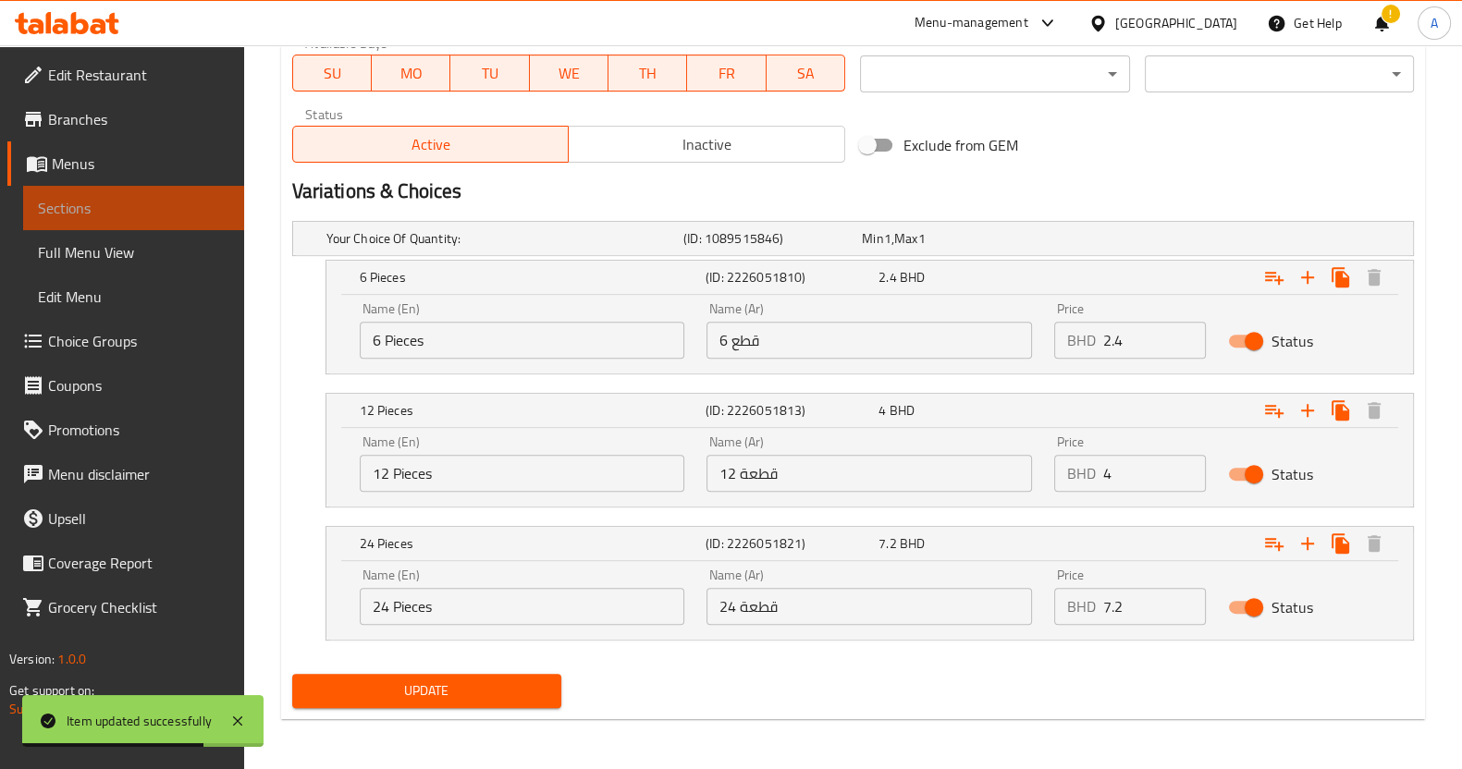
click at [97, 214] on span "Sections" at bounding box center [133, 208] width 191 height 22
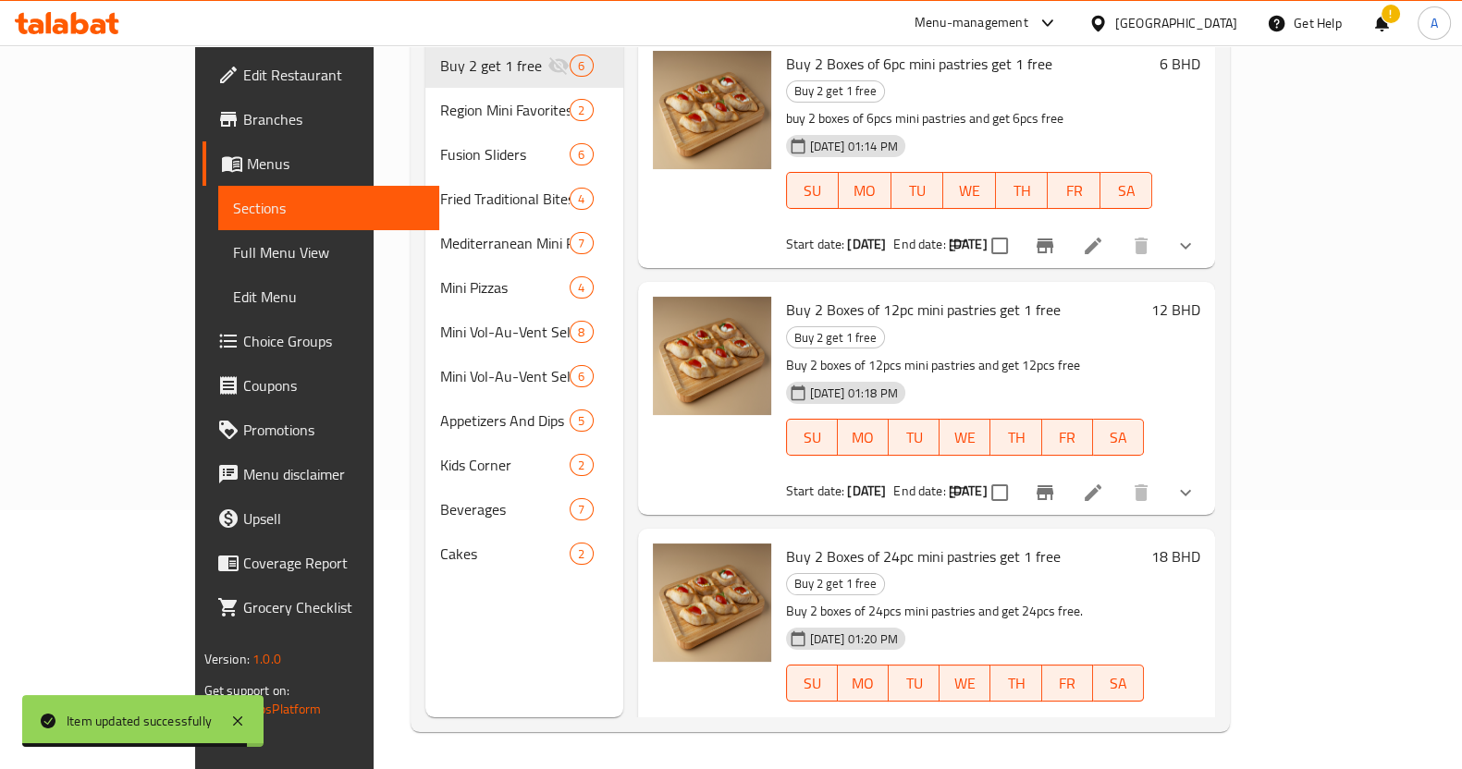
scroll to position [411, 0]
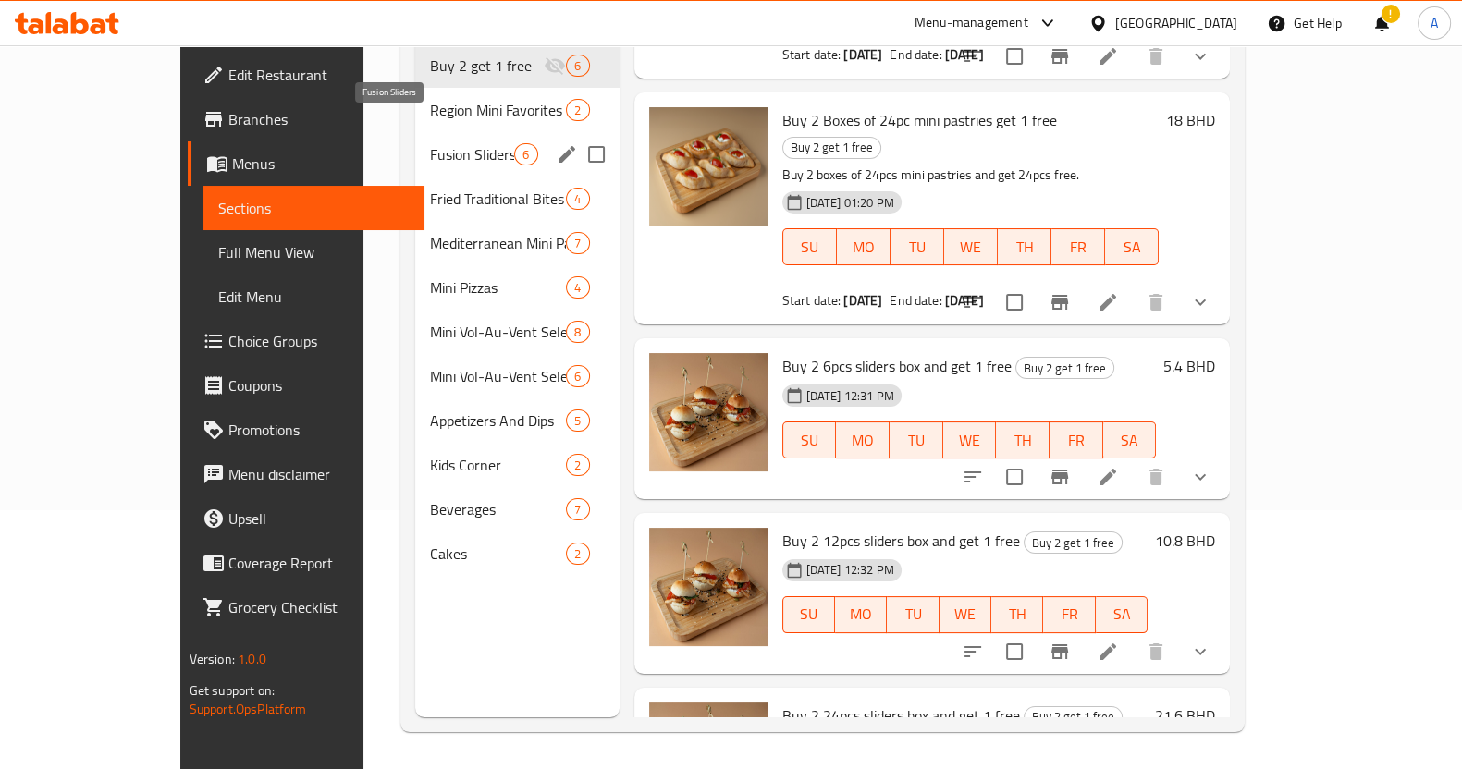
click at [430, 143] on span "Fusion Sliders" at bounding box center [472, 154] width 84 height 22
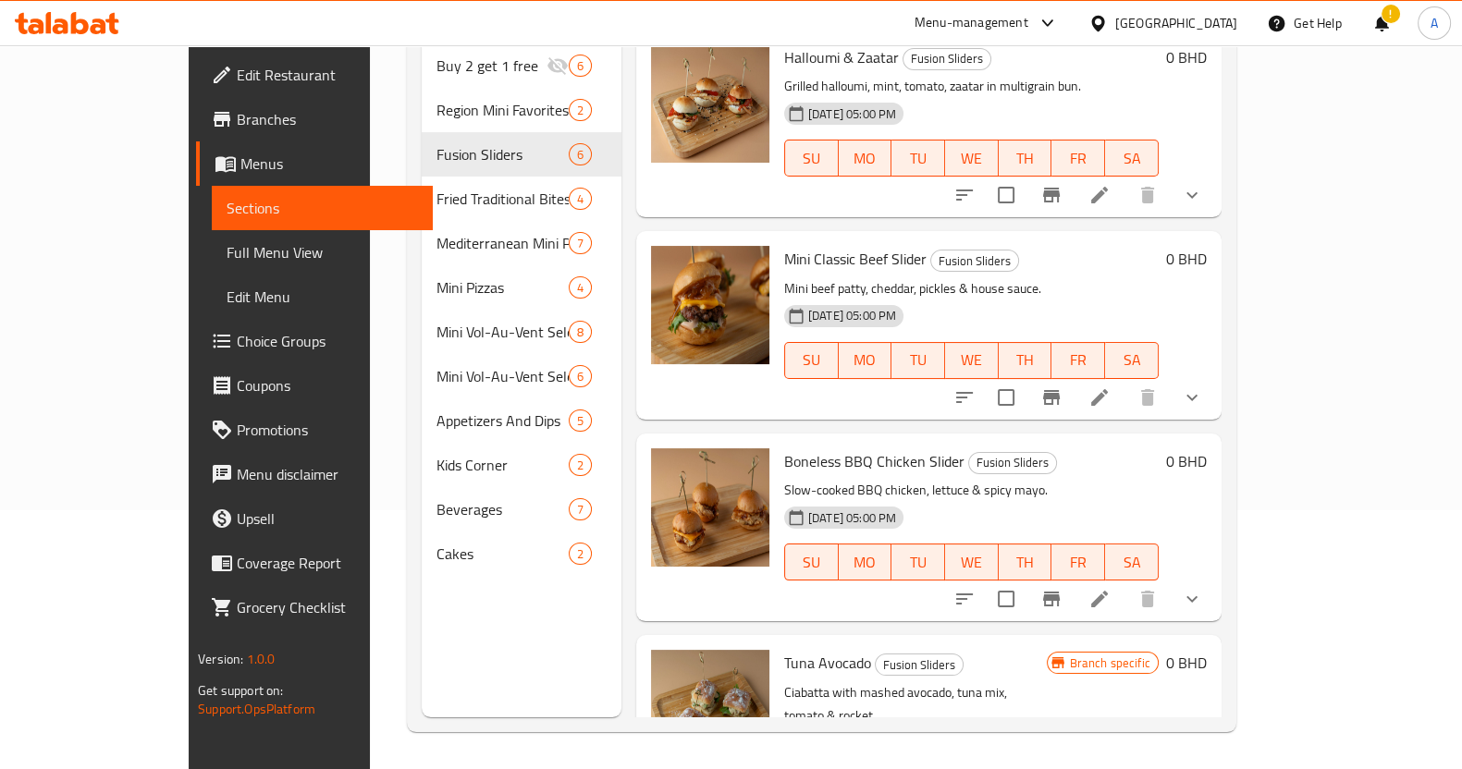
scroll to position [488, 0]
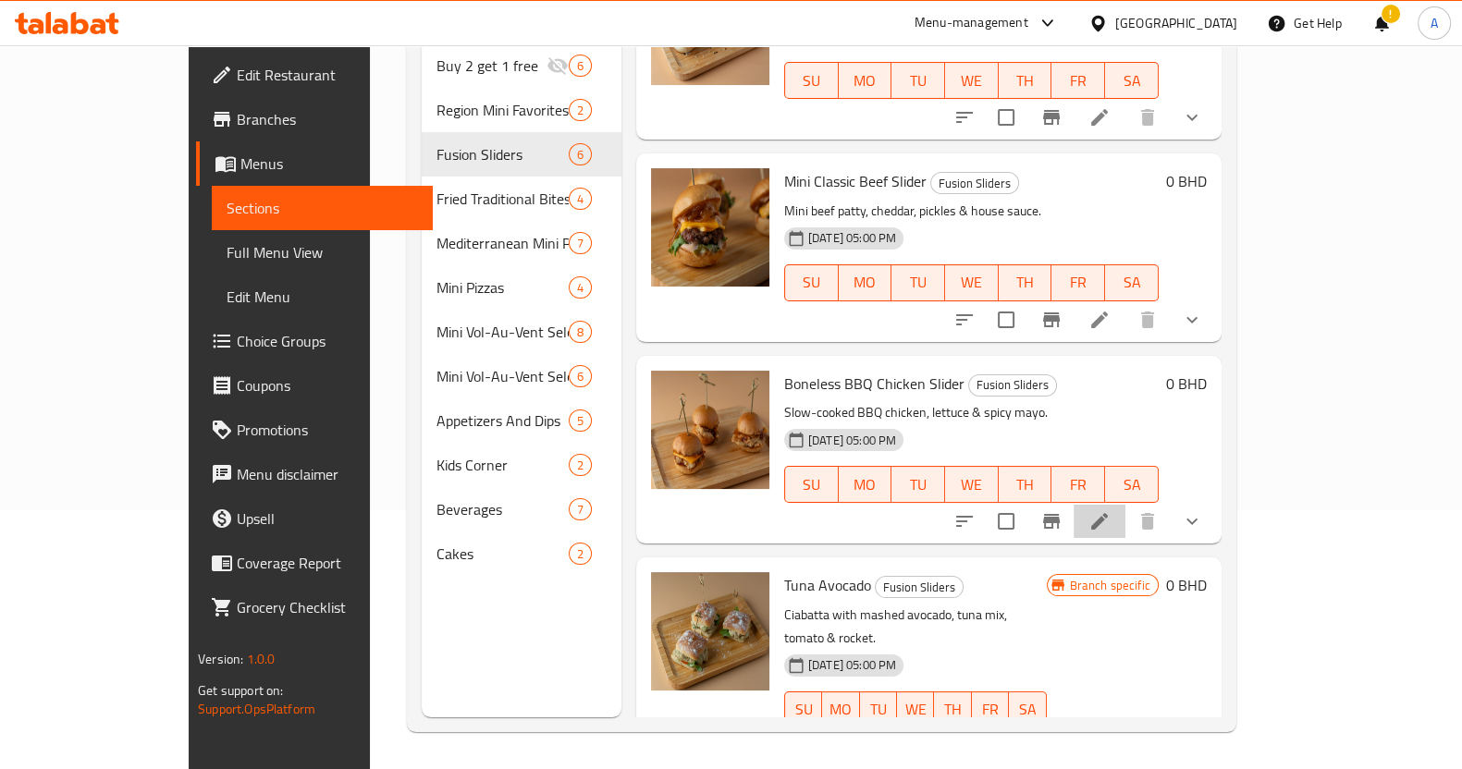
click at [1125, 505] on li at bounding box center [1099, 521] width 52 height 33
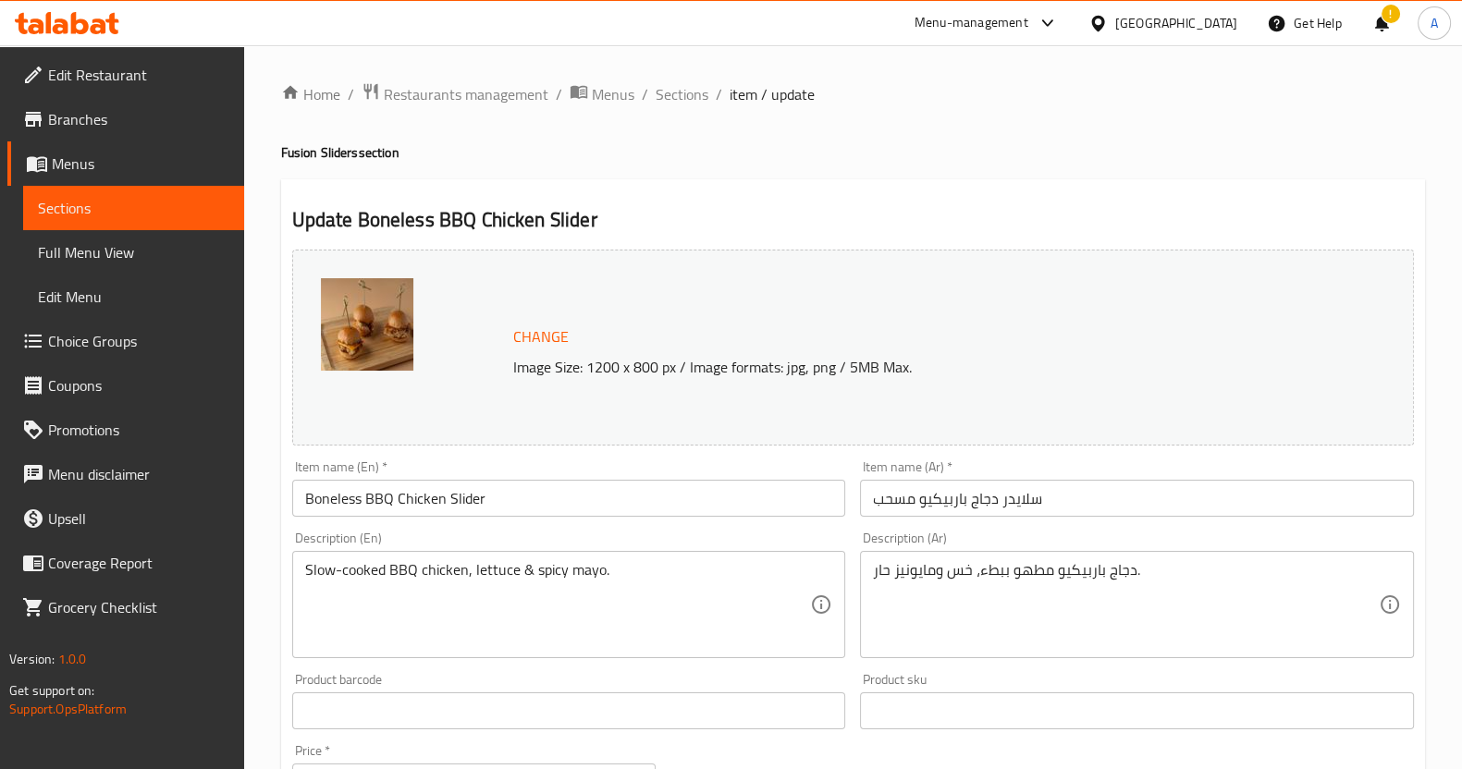
scroll to position [600, 0]
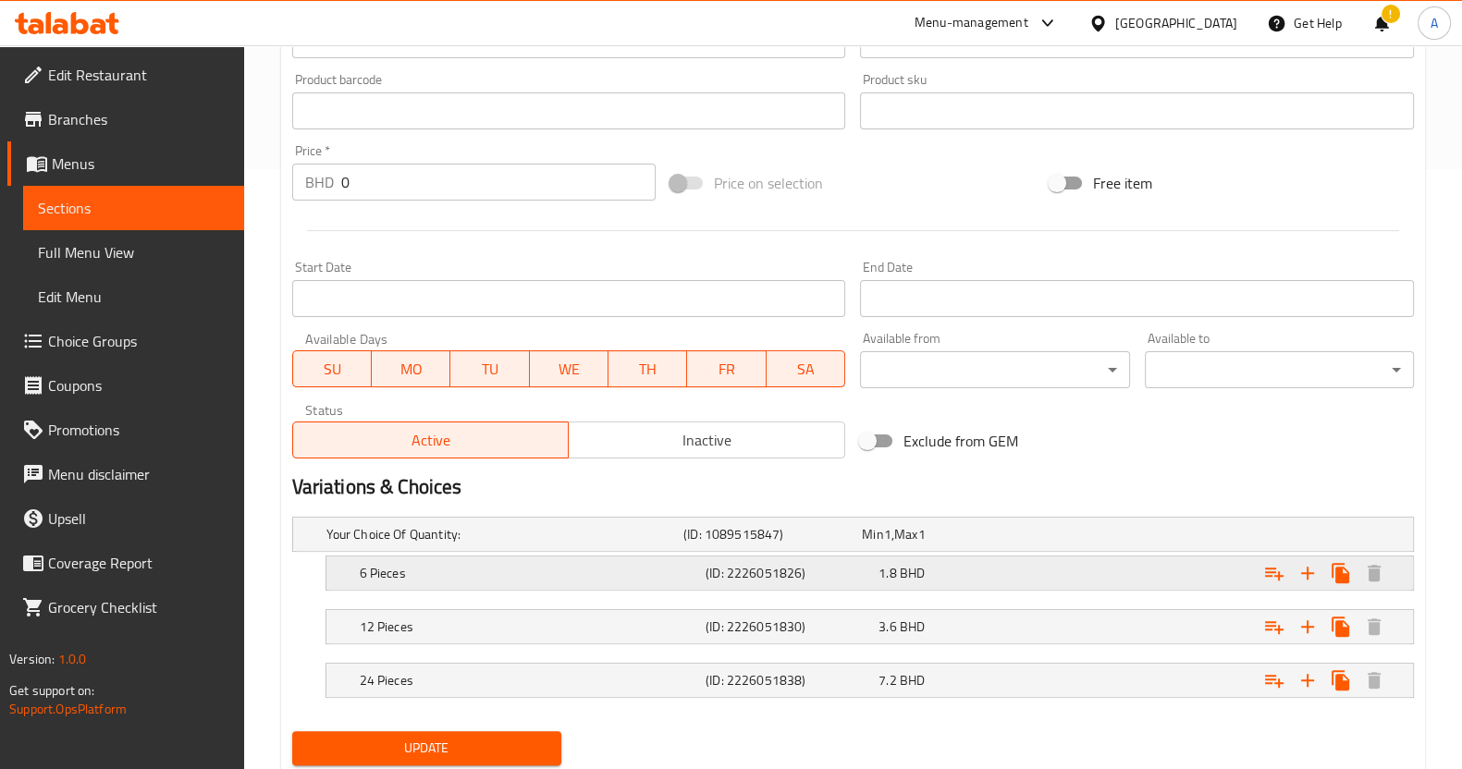
click at [860, 555] on div "6 Pieces (ID: 2226051826) 1.8 BHD" at bounding box center [859, 534] width 1072 height 41
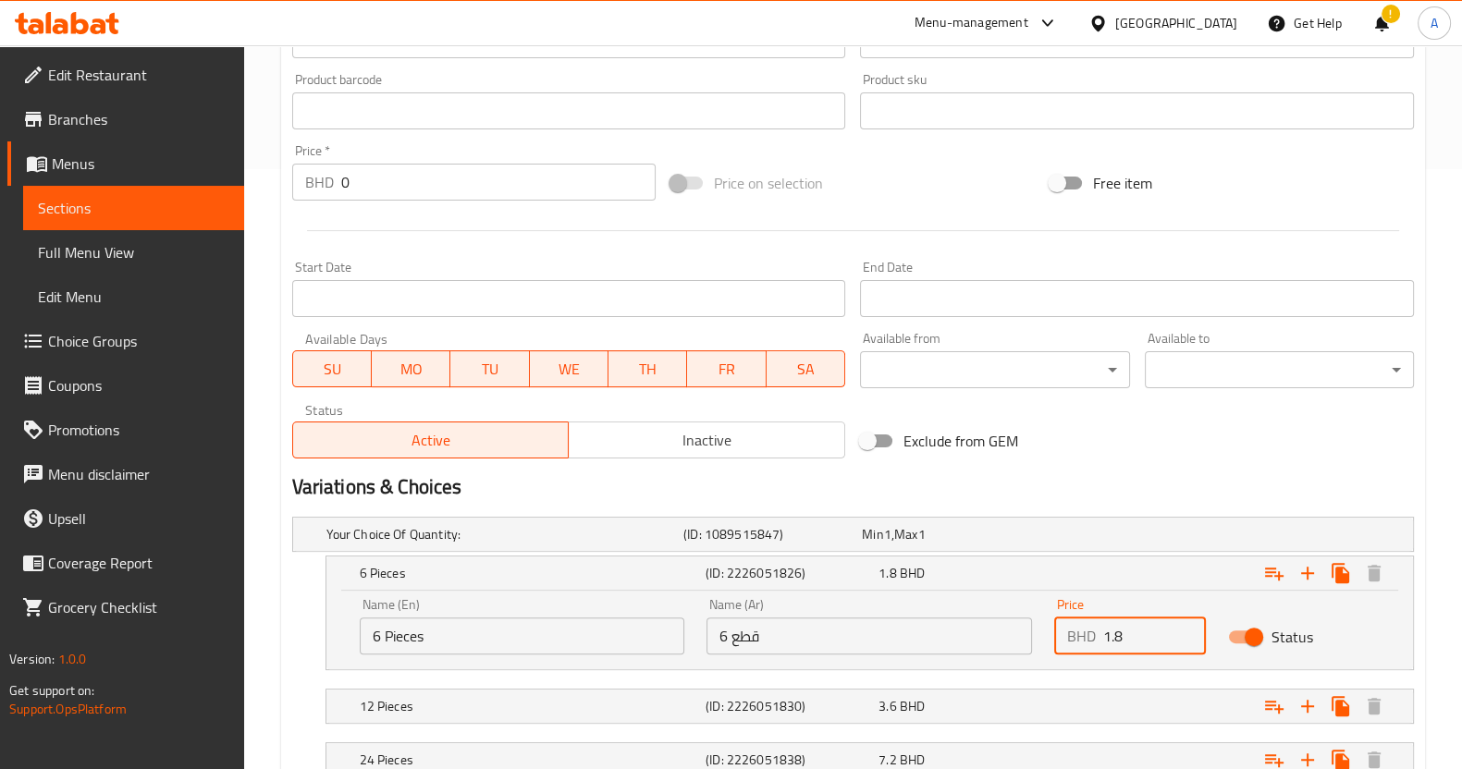
drag, startPoint x: 1163, startPoint y: 633, endPoint x: 969, endPoint y: 677, distance: 199.0
click at [969, 677] on div "Your Choice Of Quantity: (ID: 1089515847) Min 1 , Max 1 Name (En) Your Choice O…" at bounding box center [853, 656] width 1136 height 294
type input "2.4"
click at [999, 544] on div "3.6 BHD" at bounding box center [947, 534] width 171 height 18
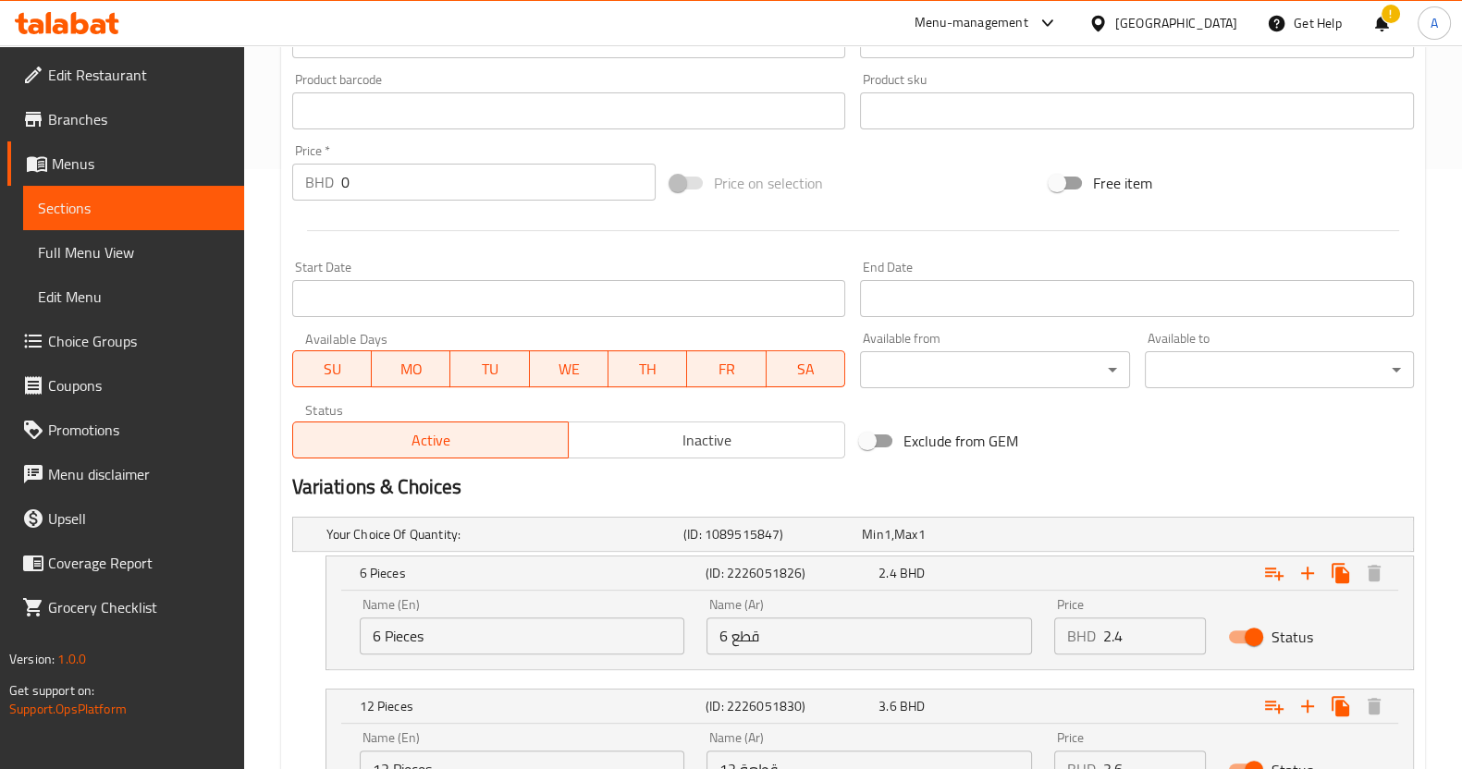
scroll to position [816, 0]
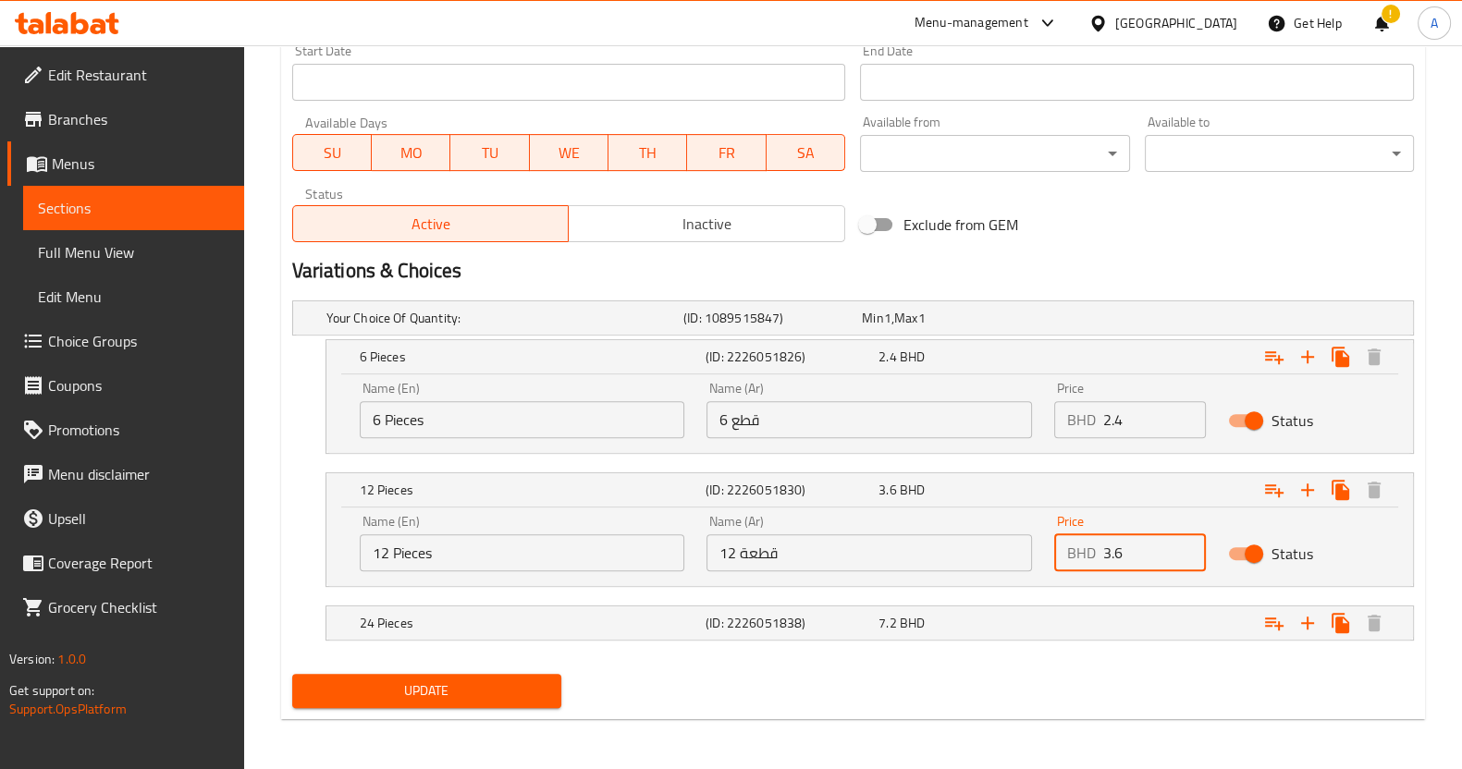
drag, startPoint x: 1168, startPoint y: 552, endPoint x: 755, endPoint y: 655, distance: 424.9
click at [755, 655] on div "Your Choice Of Quantity: (ID: 1089515847) Min 1 , Max 1 Name (En) Your Choice O…" at bounding box center [853, 480] width 1136 height 374
type input "4"
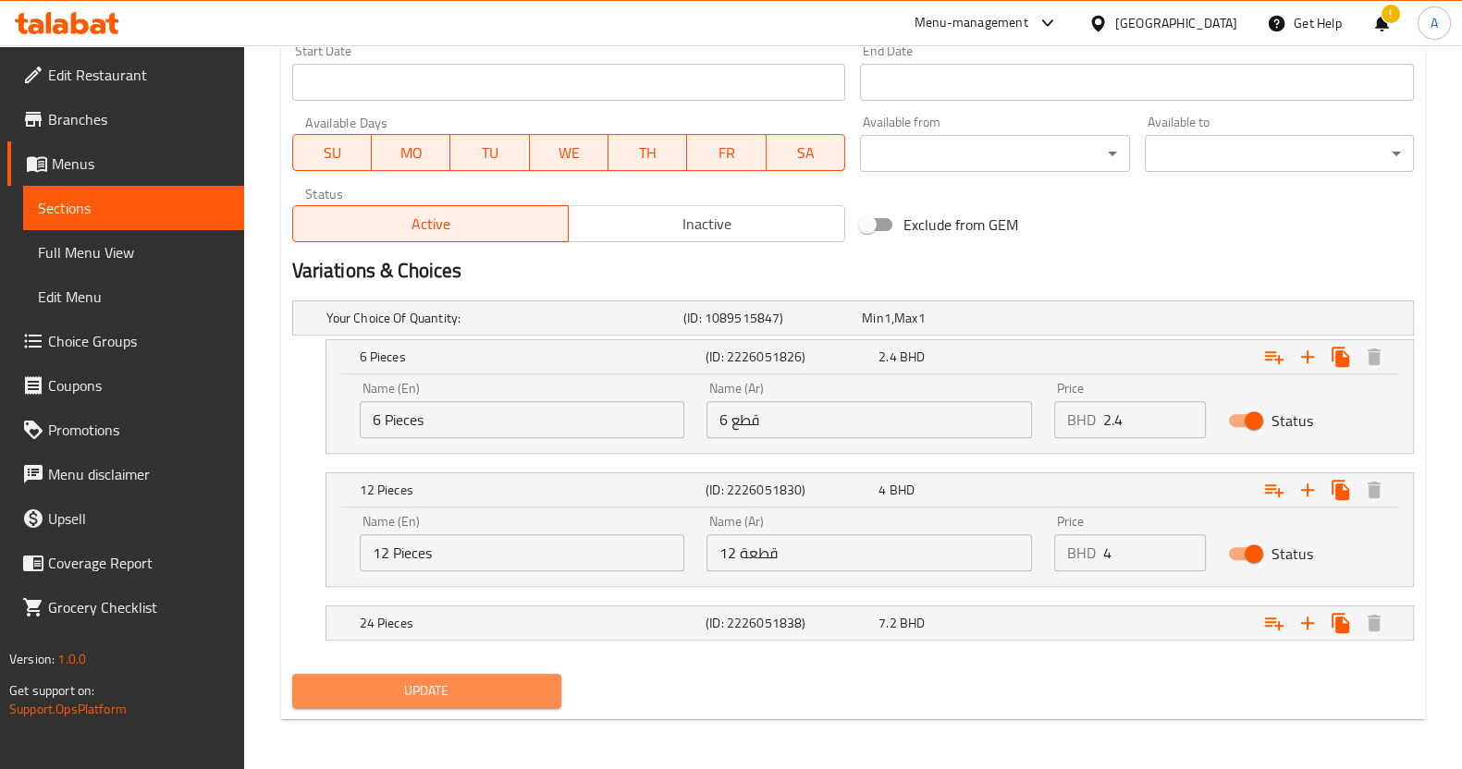
click at [426, 689] on span "Update" at bounding box center [426, 691] width 239 height 23
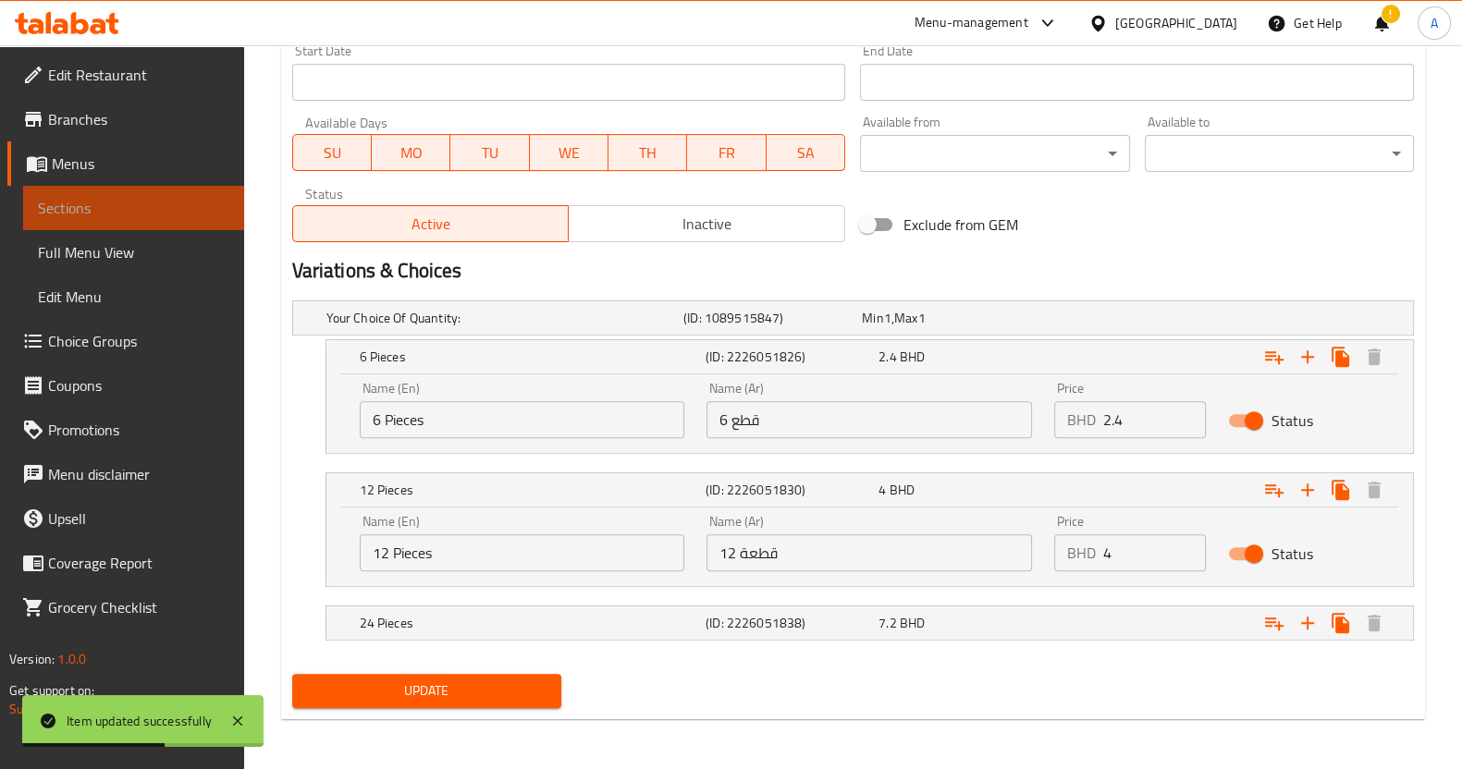
click at [121, 209] on span "Sections" at bounding box center [133, 208] width 191 height 22
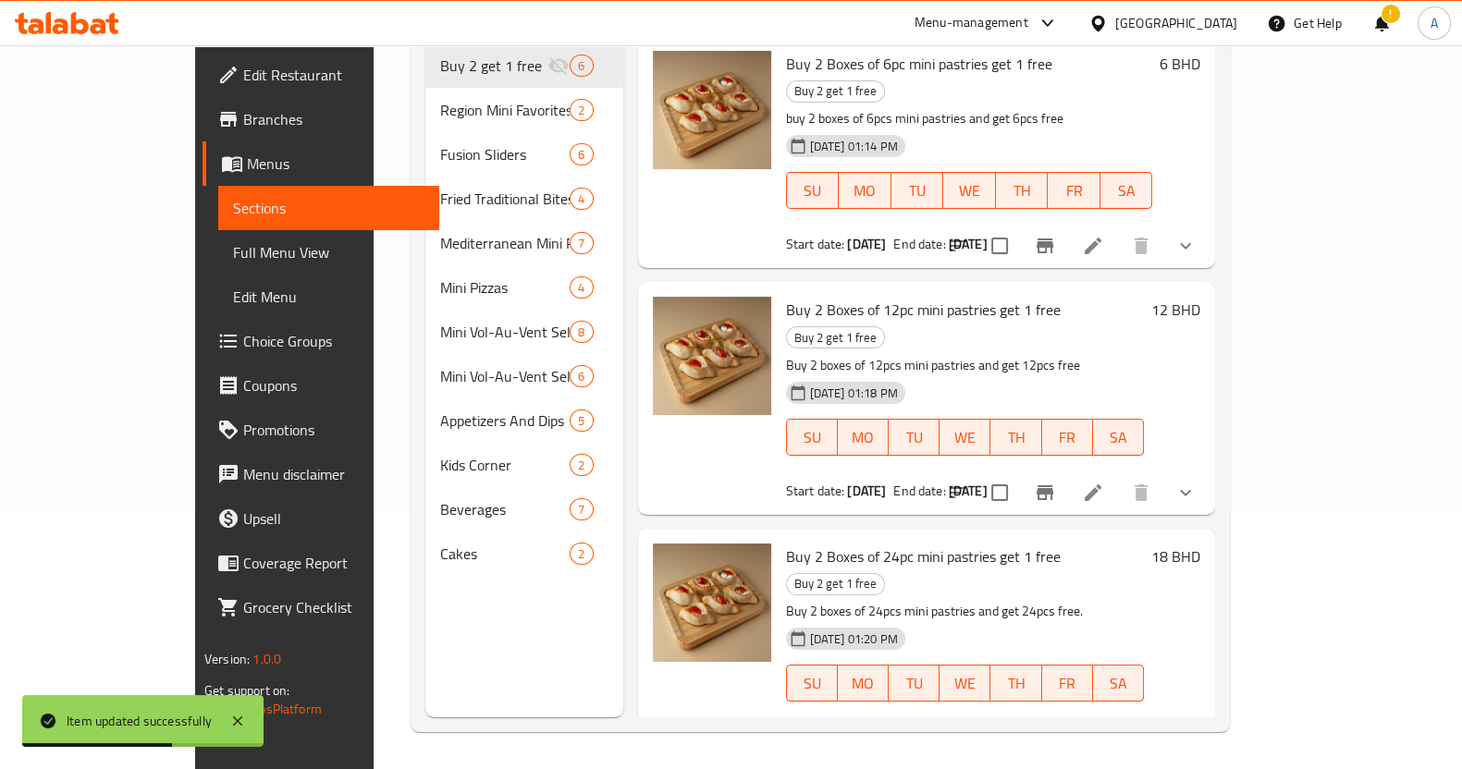
scroll to position [259, 0]
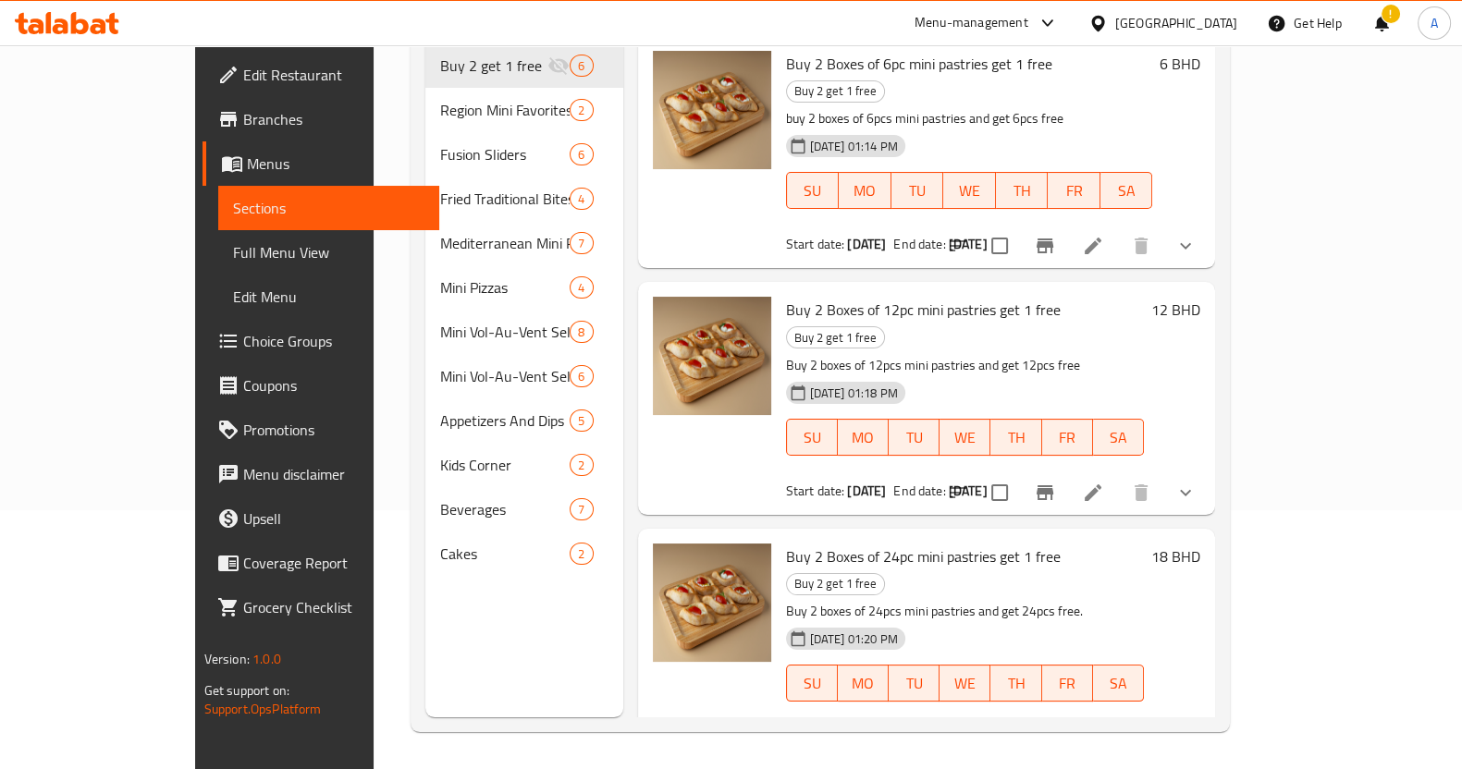
click at [883, 12] on div "Menu-management [GEOGRAPHIC_DATA] Get Help ! A" at bounding box center [731, 23] width 1462 height 44
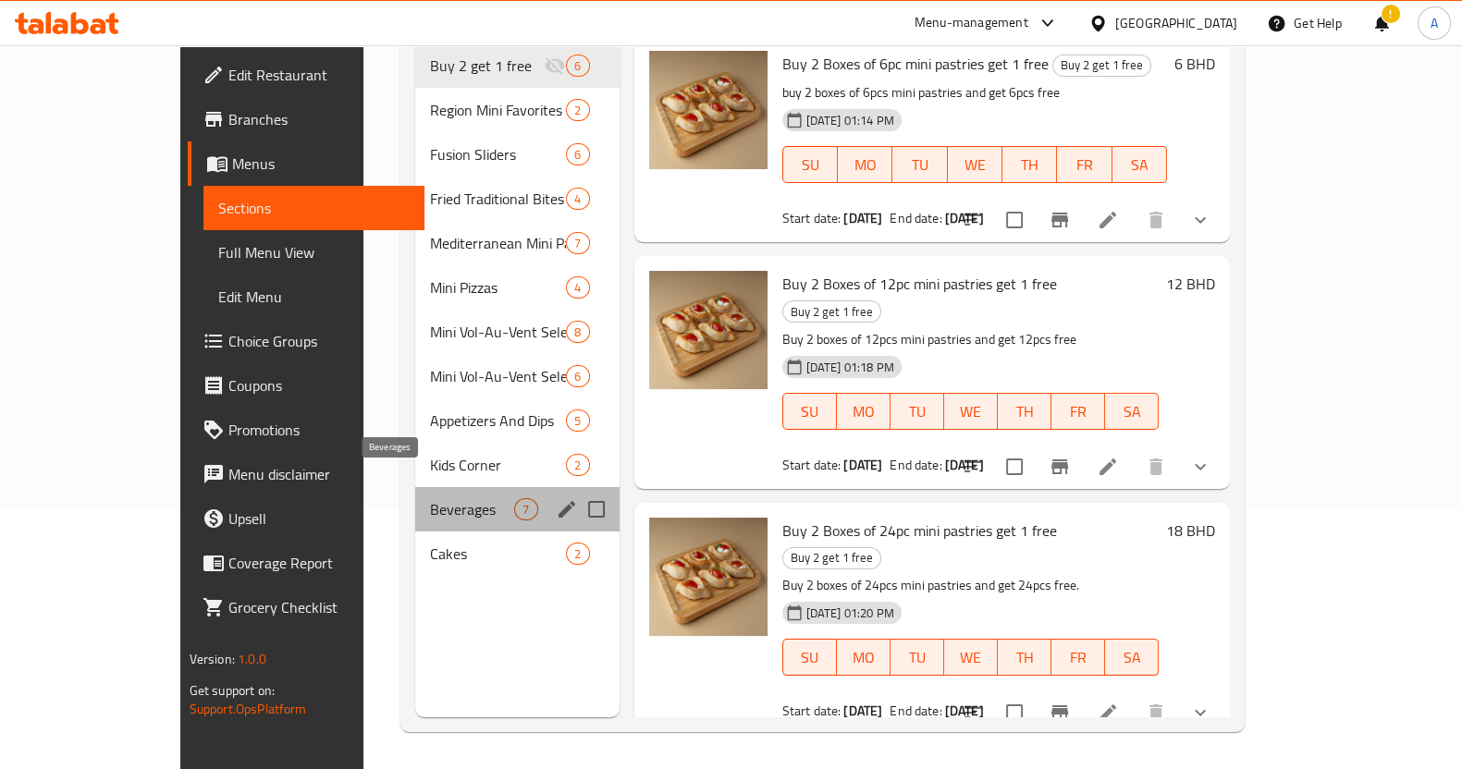
click at [430, 498] on span "Beverages" at bounding box center [472, 509] width 84 height 22
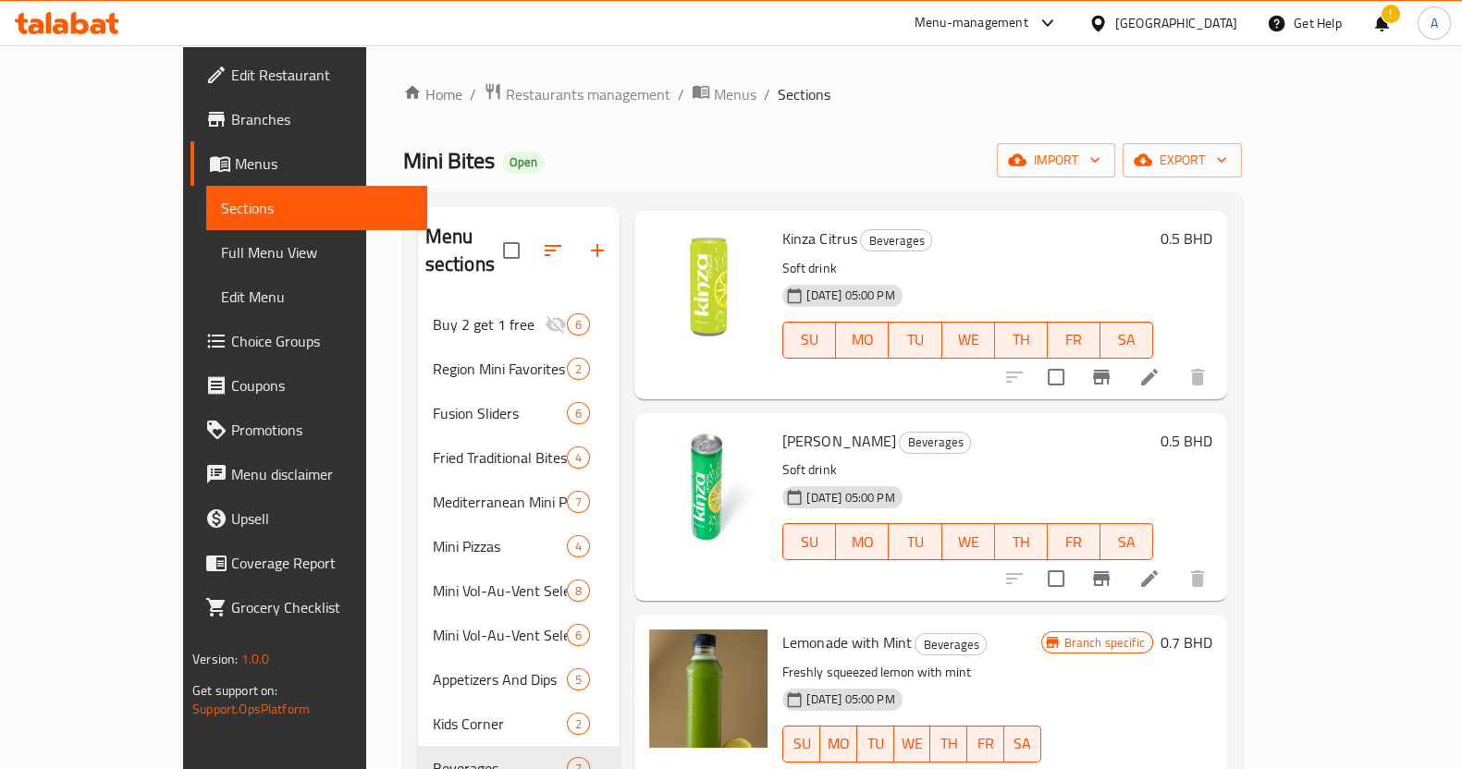
scroll to position [259, 0]
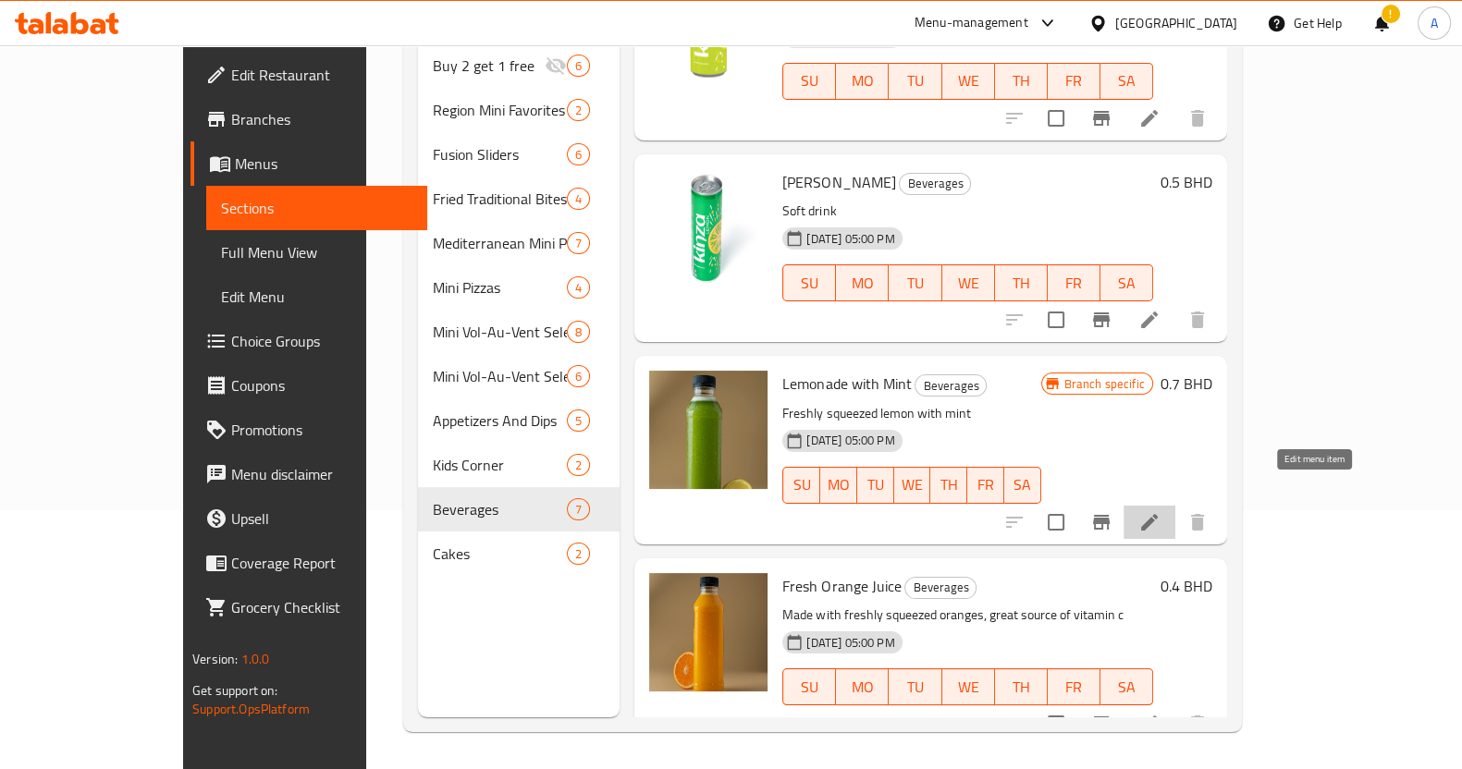
click at [1158, 514] on icon at bounding box center [1149, 522] width 17 height 17
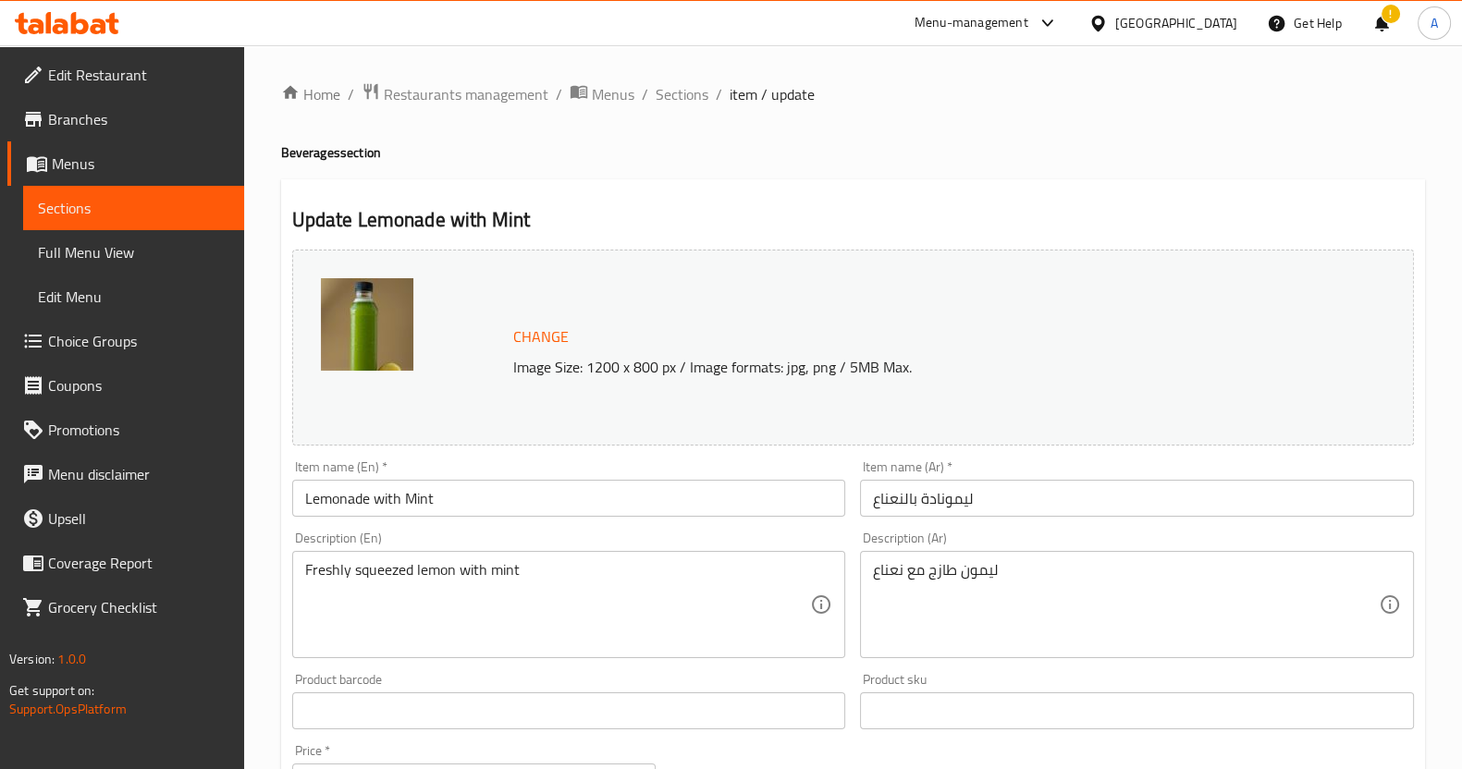
scroll to position [563, 0]
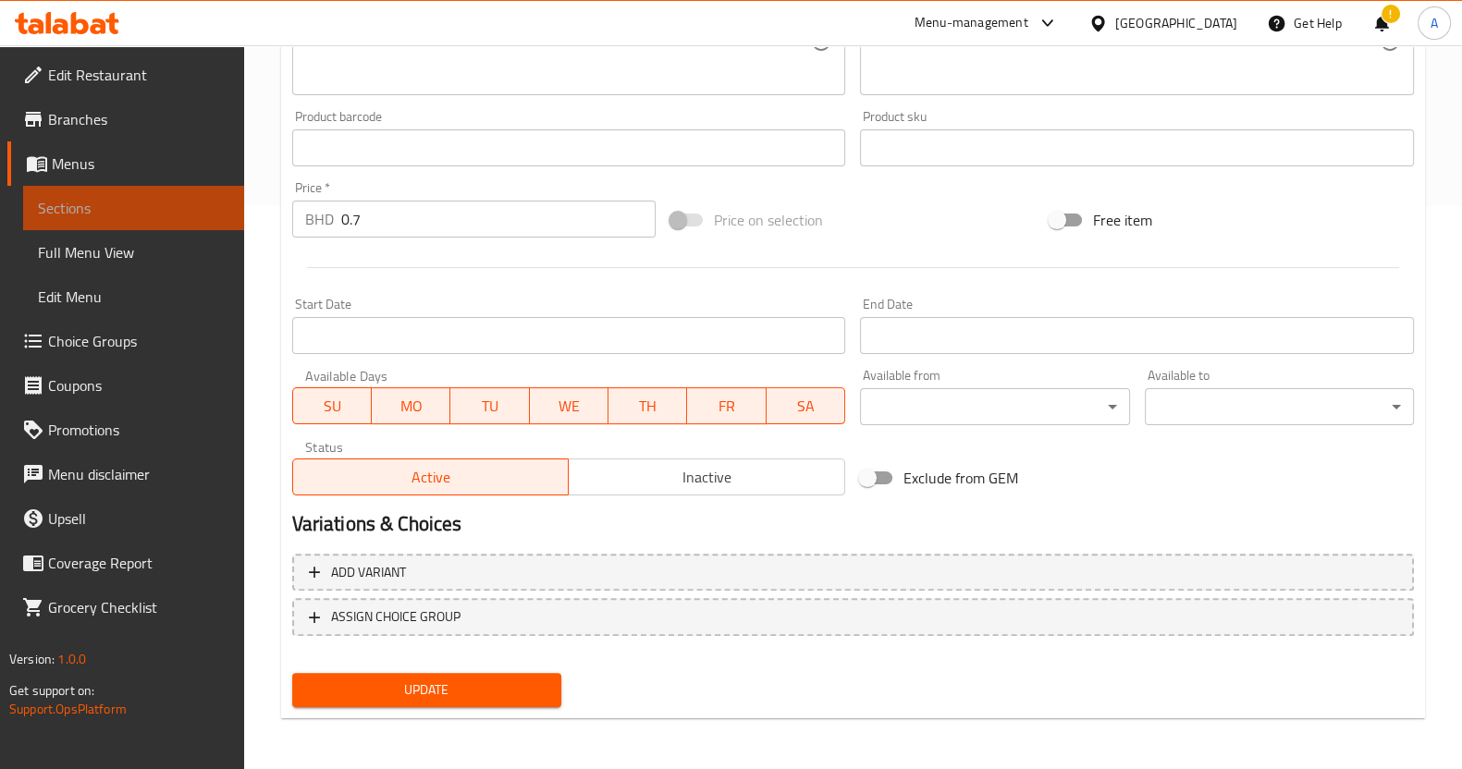
click at [152, 206] on span "Sections" at bounding box center [133, 208] width 191 height 22
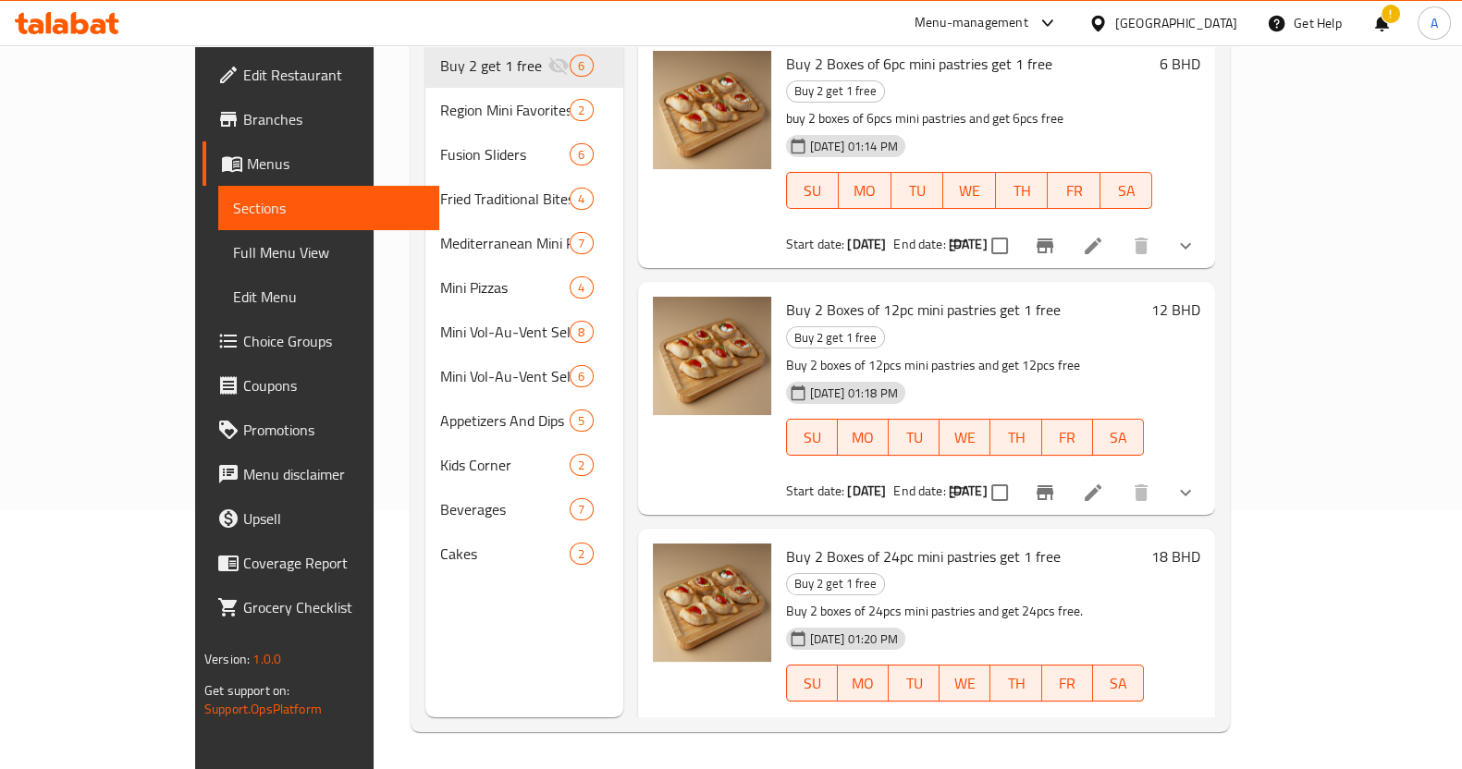
scroll to position [259, 0]
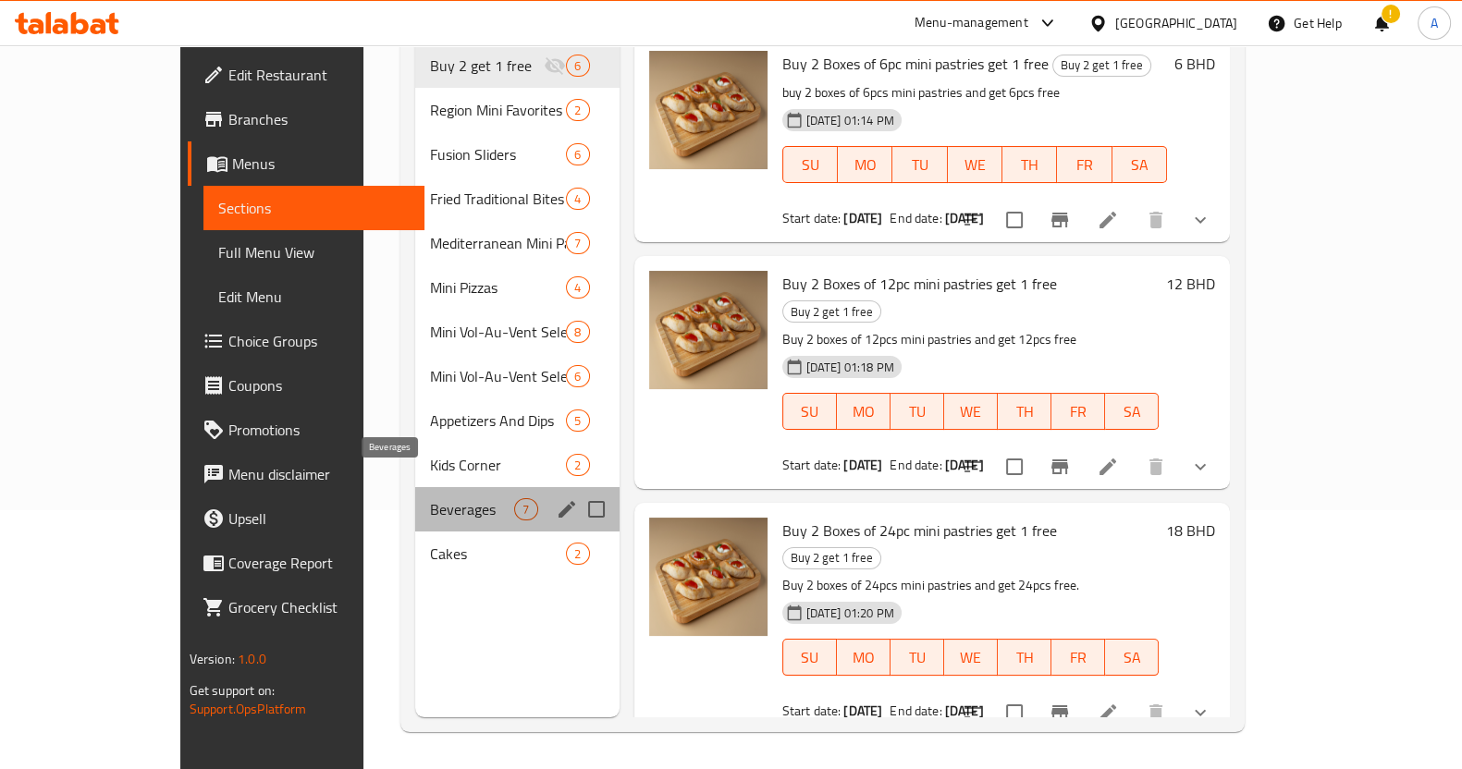
click at [430, 498] on span "Beverages" at bounding box center [472, 509] width 84 height 22
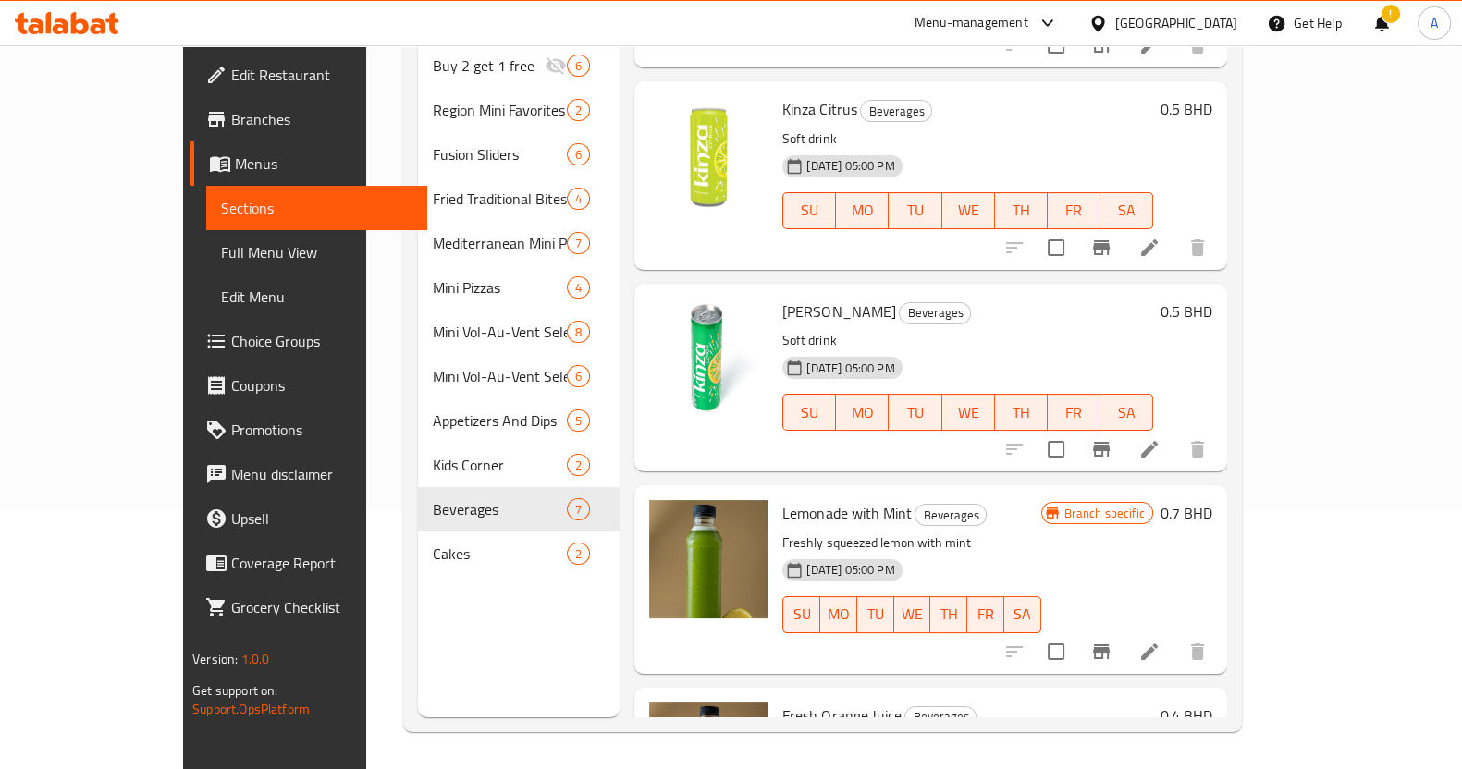
scroll to position [690, 0]
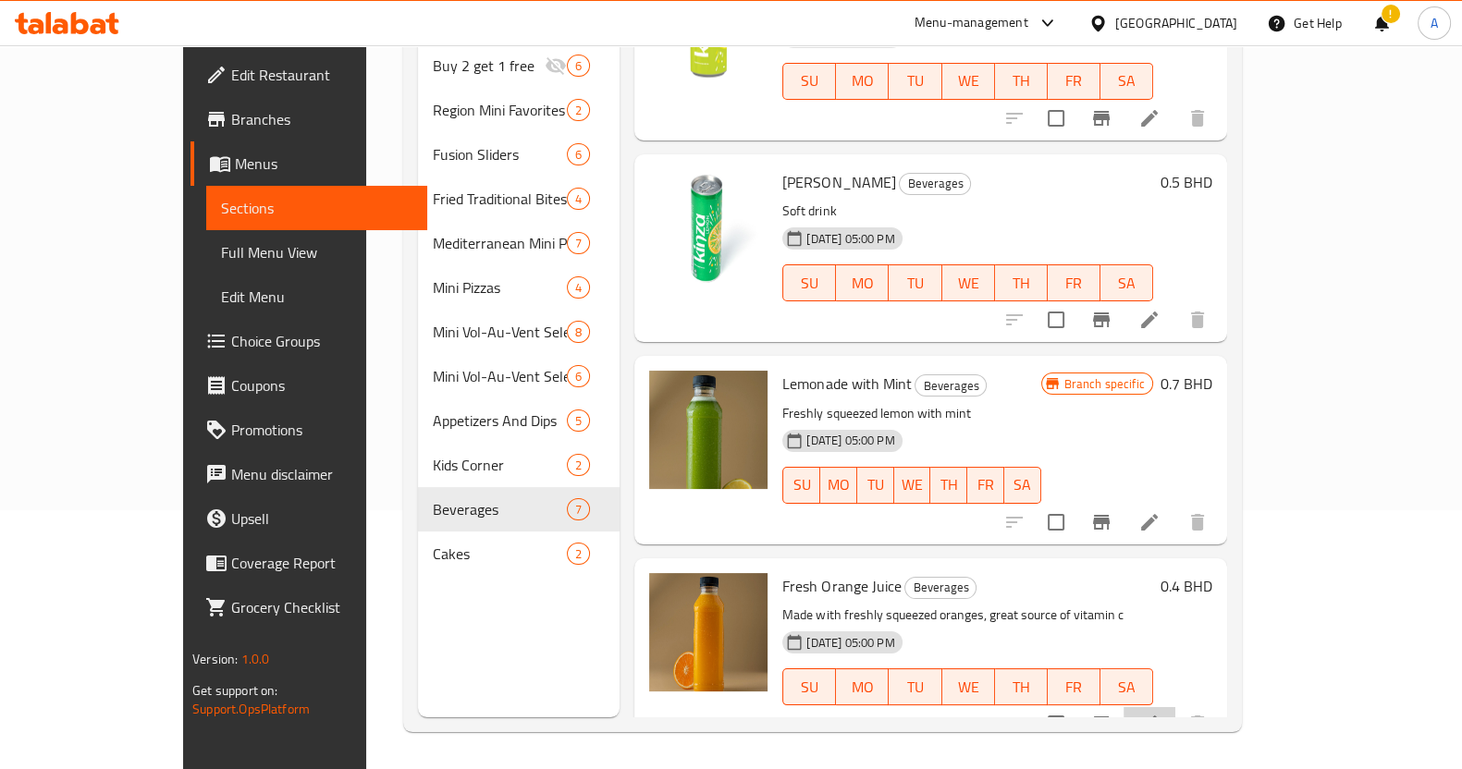
click at [1175, 707] on li at bounding box center [1149, 723] width 52 height 33
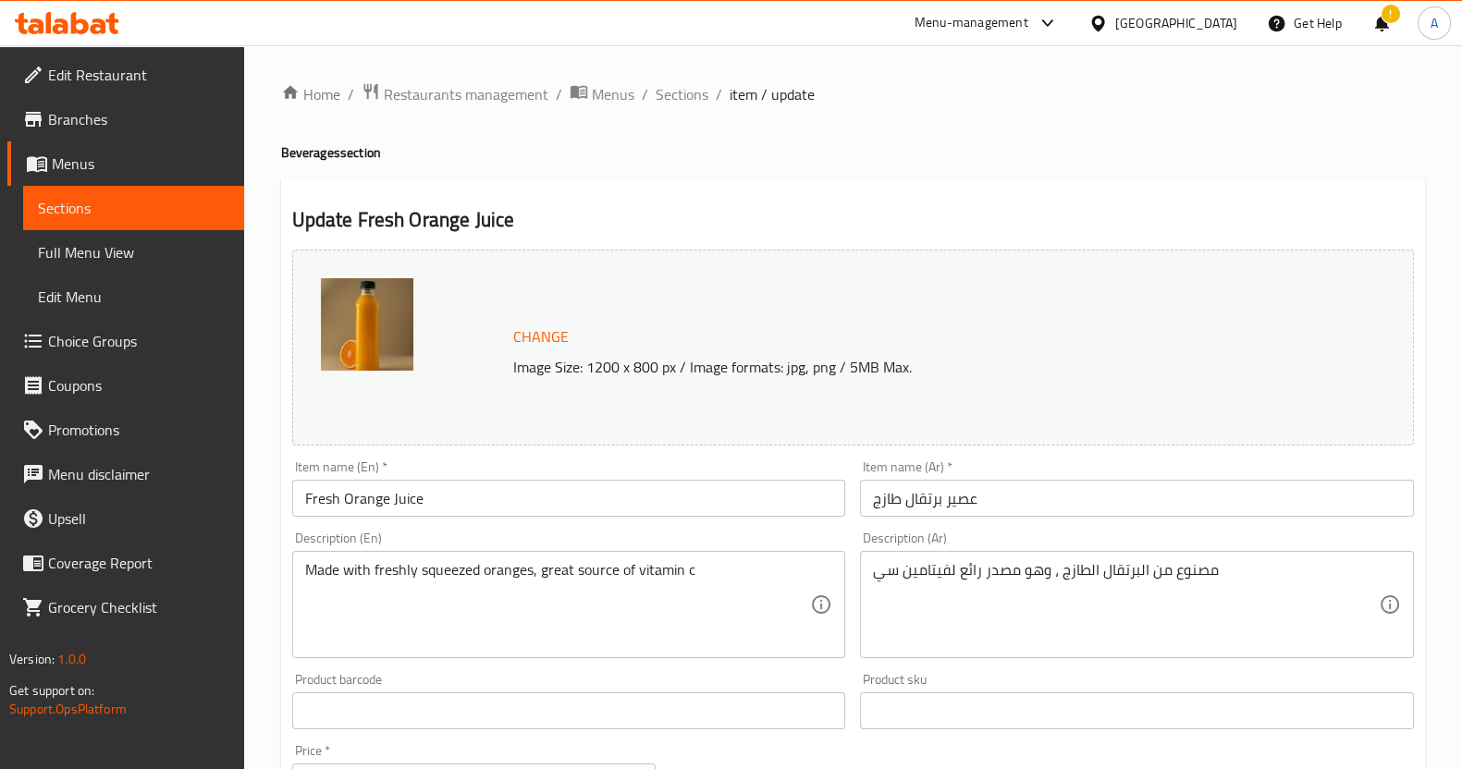
scroll to position [563, 0]
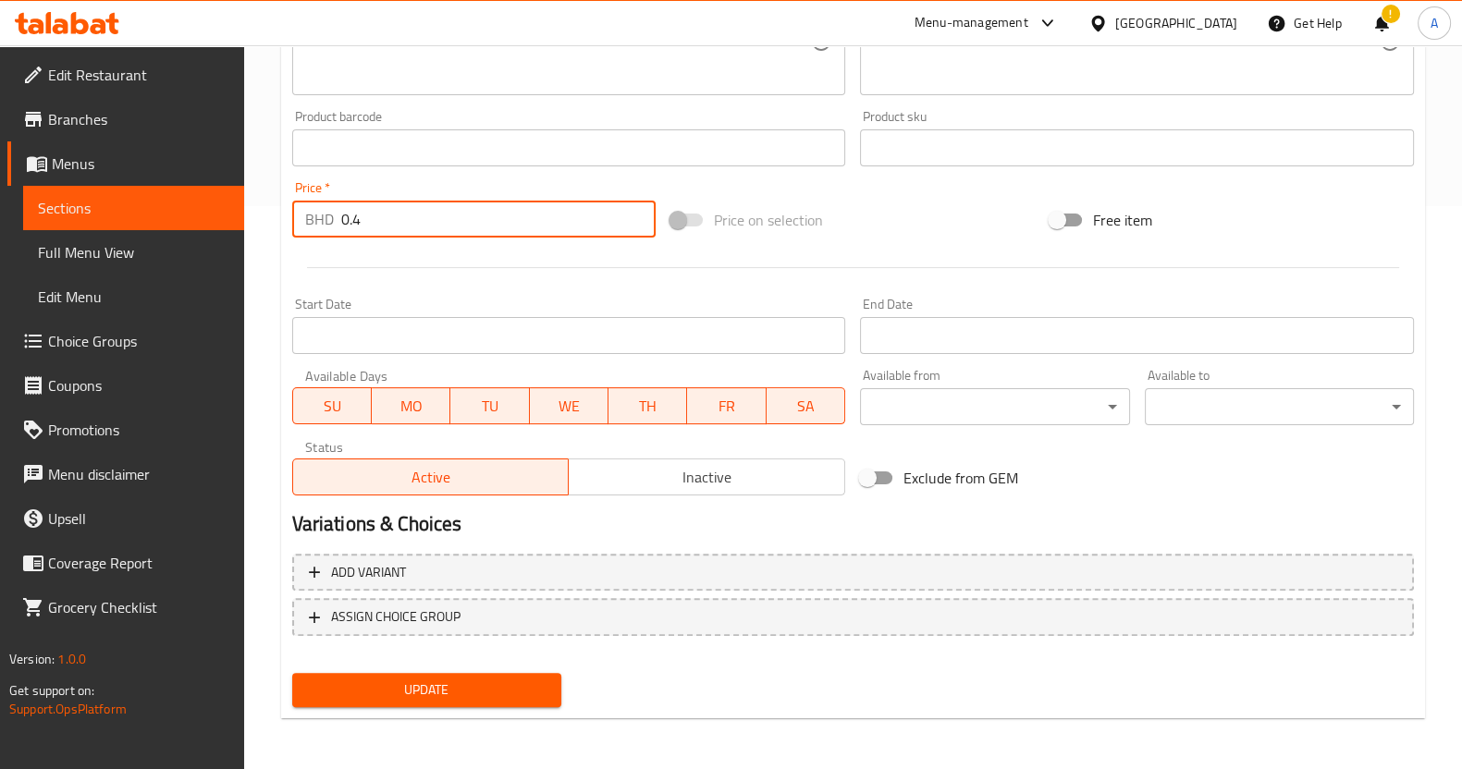
click at [408, 201] on input "0.4" at bounding box center [498, 219] width 315 height 37
type input "0.7"
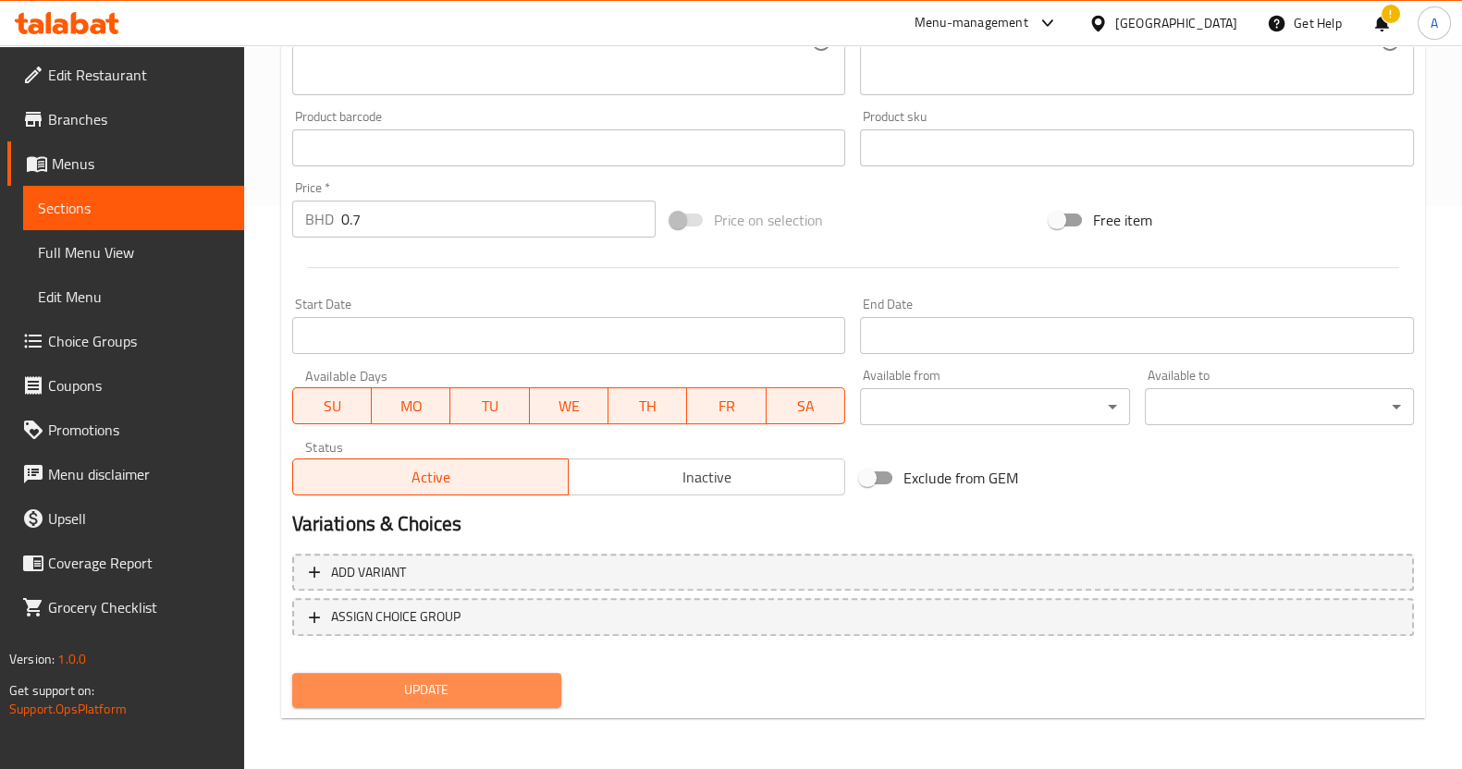
click at [379, 705] on button "Update" at bounding box center [426, 690] width 269 height 34
